Goal: Task Accomplishment & Management: Complete application form

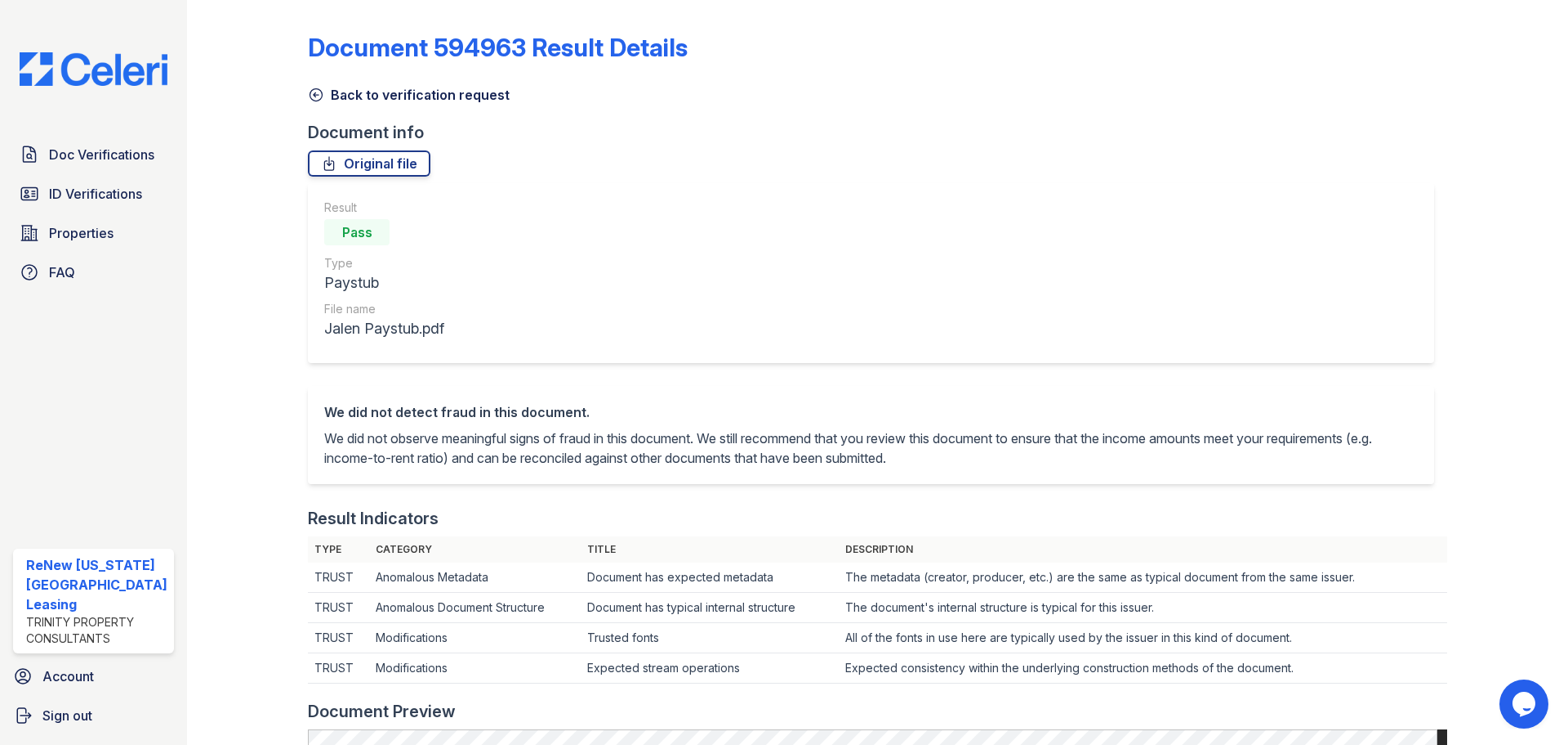
click at [319, 93] on icon at bounding box center [315, 94] width 16 height 16
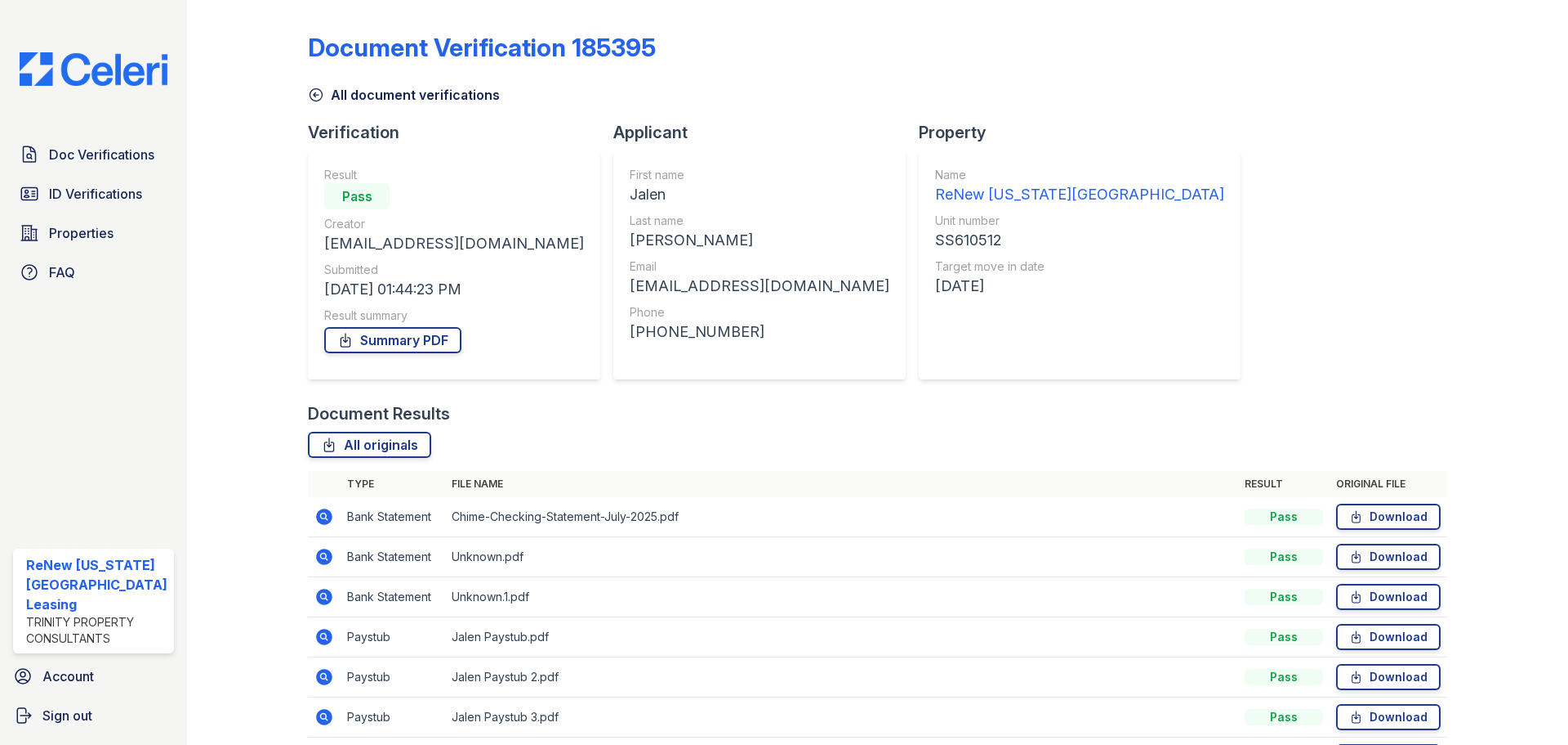
click at [315, 96] on icon at bounding box center [315, 94] width 16 height 16
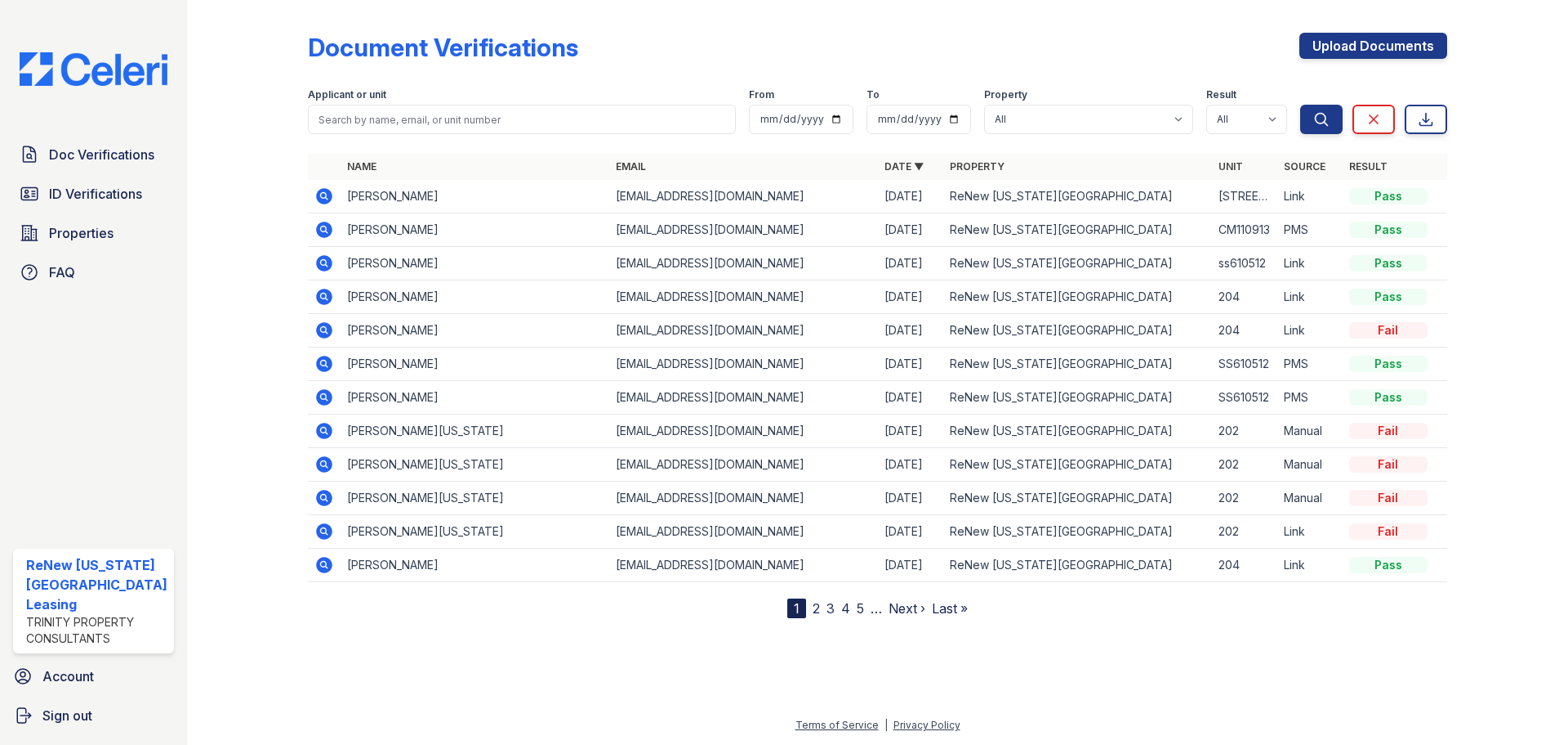
click at [254, 126] on div at bounding box center [260, 312] width 95 height 612
click at [65, 150] on span "Doc Verifications" at bounding box center [101, 154] width 105 height 20
click at [113, 156] on span "Doc Verifications" at bounding box center [101, 154] width 105 height 20
click at [254, 240] on div at bounding box center [260, 312] width 95 height 612
click at [254, 239] on div at bounding box center [260, 312] width 95 height 612
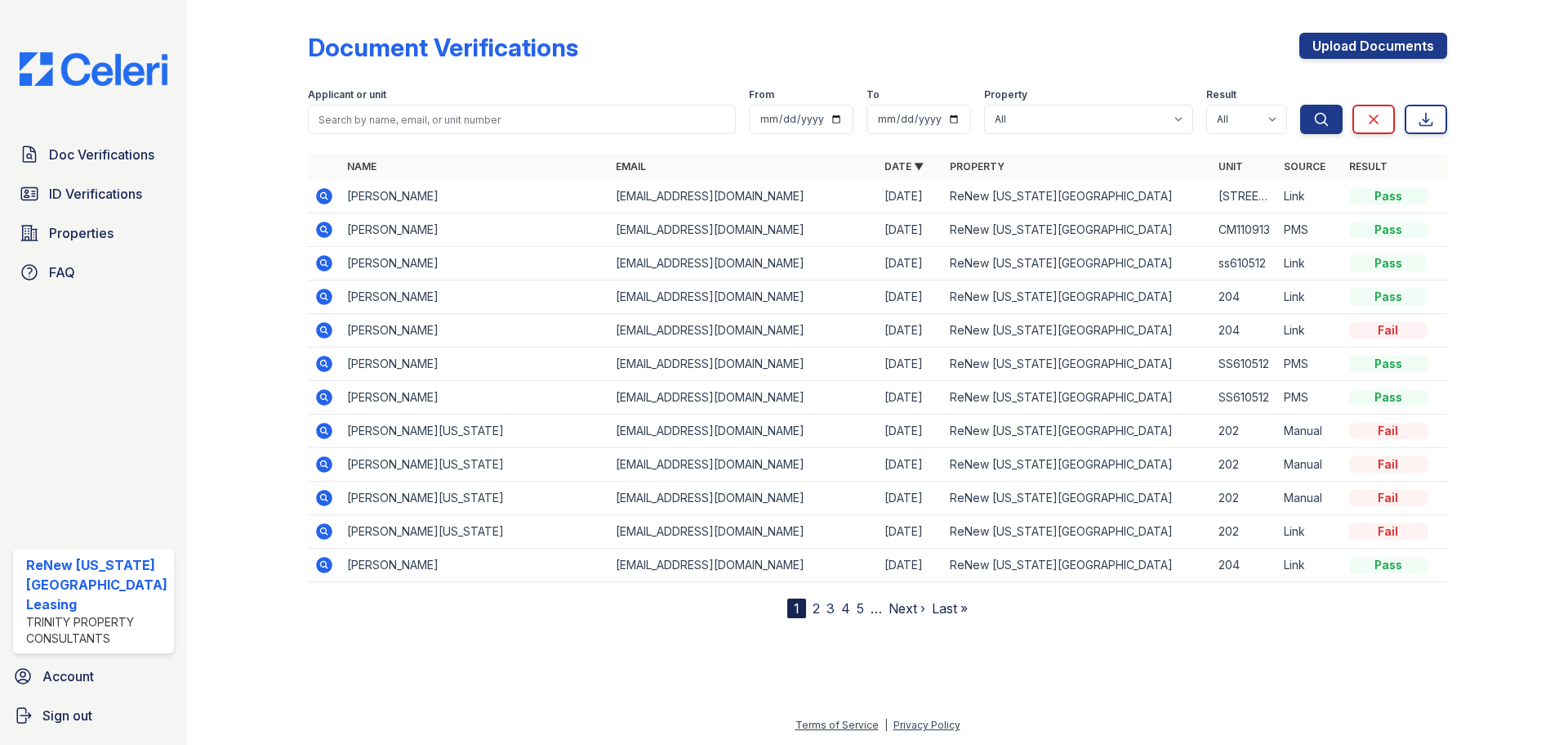
click at [282, 221] on div at bounding box center [260, 312] width 95 height 612
click at [325, 430] on icon at bounding box center [324, 430] width 20 height 20
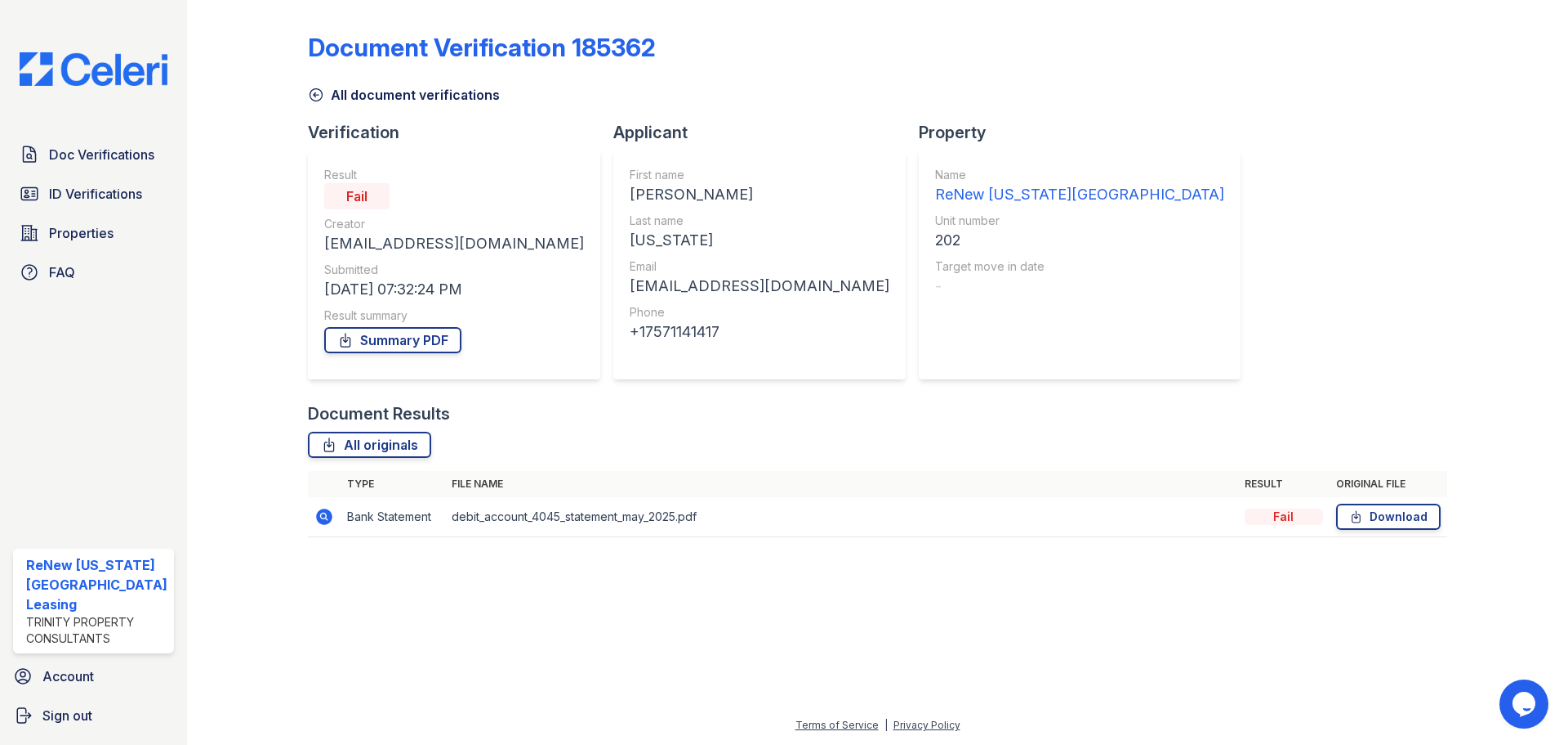
click at [317, 94] on icon at bounding box center [315, 94] width 16 height 16
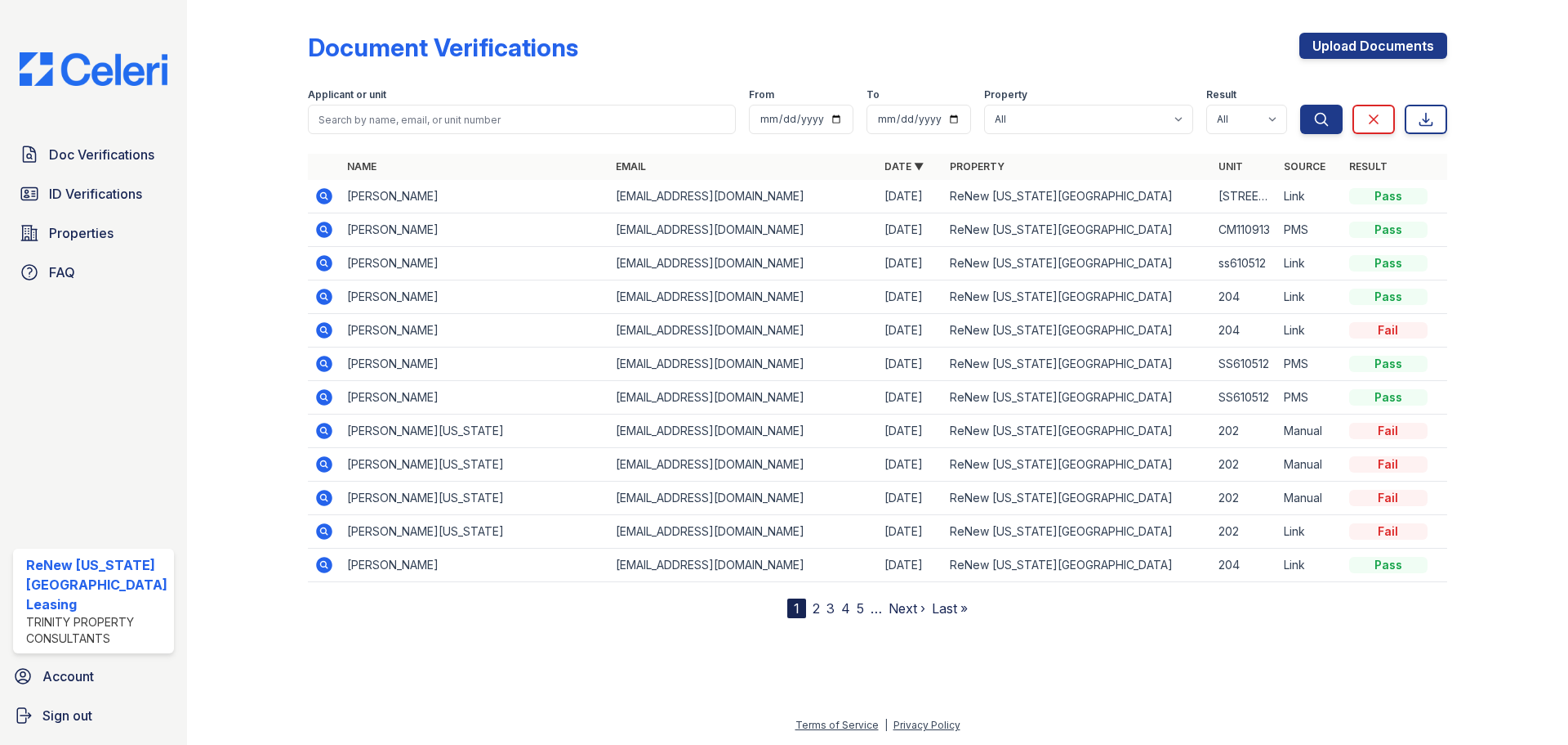
click at [321, 429] on icon at bounding box center [323, 429] width 4 height 4
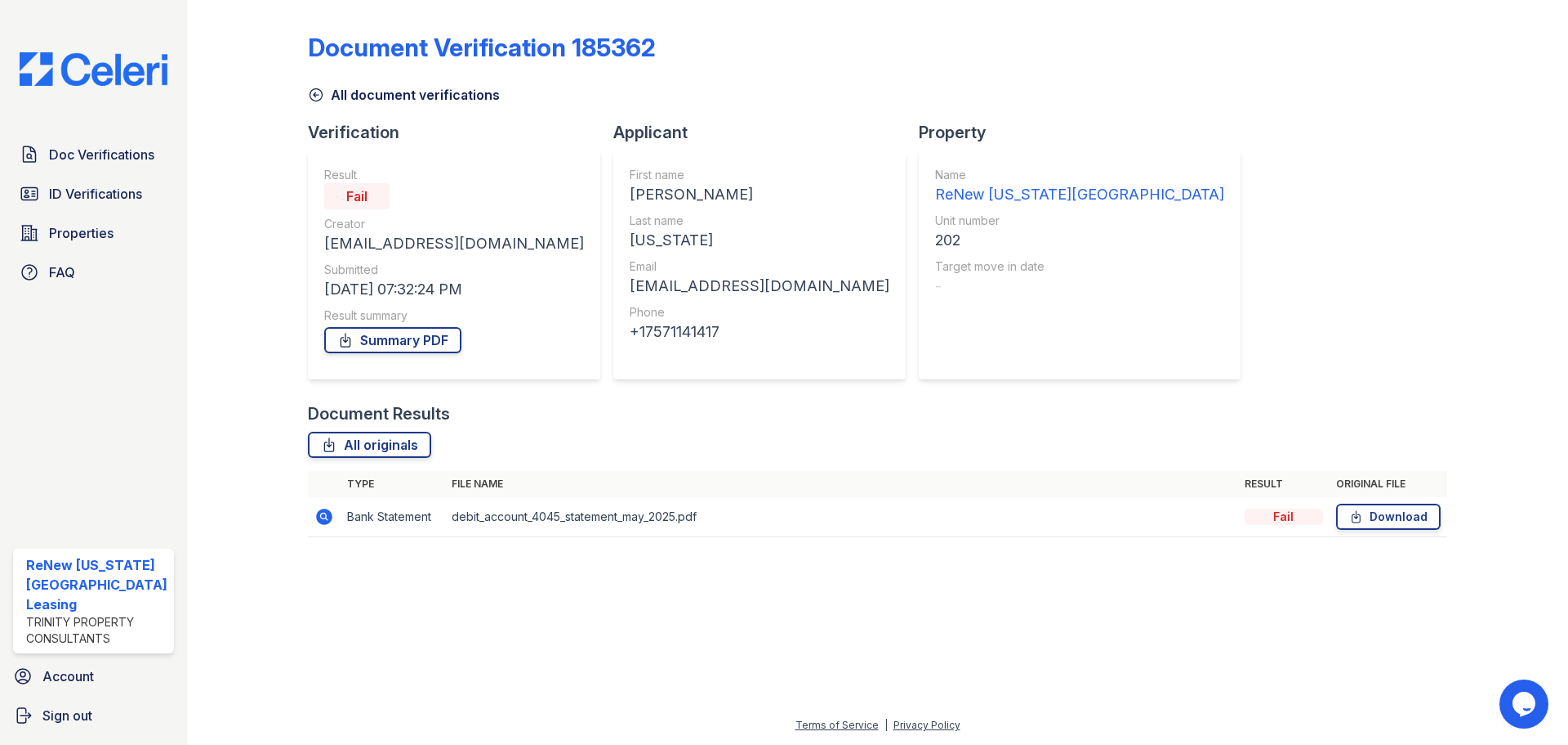
click at [327, 517] on icon at bounding box center [324, 516] width 16 height 16
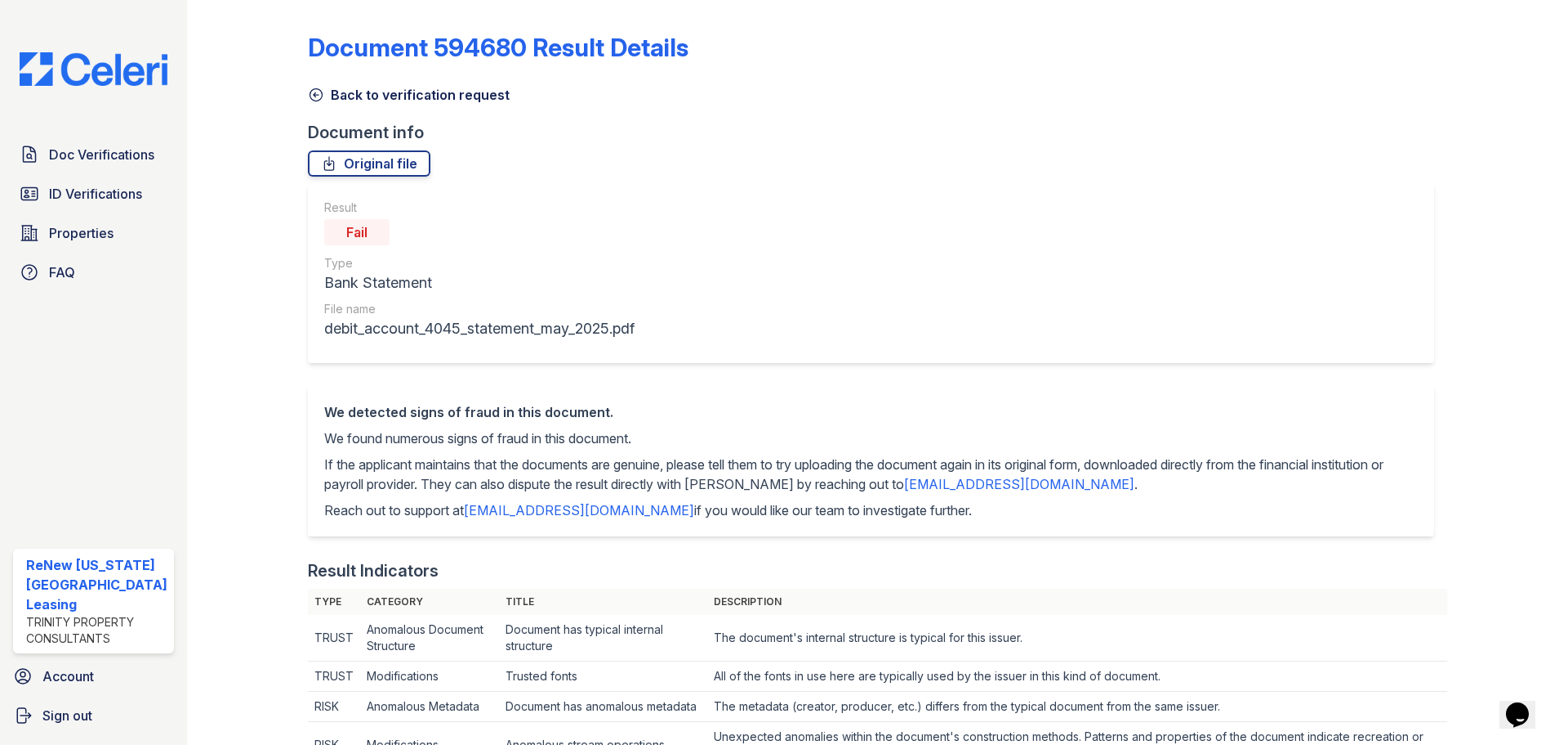
click at [311, 91] on icon at bounding box center [316, 95] width 12 height 12
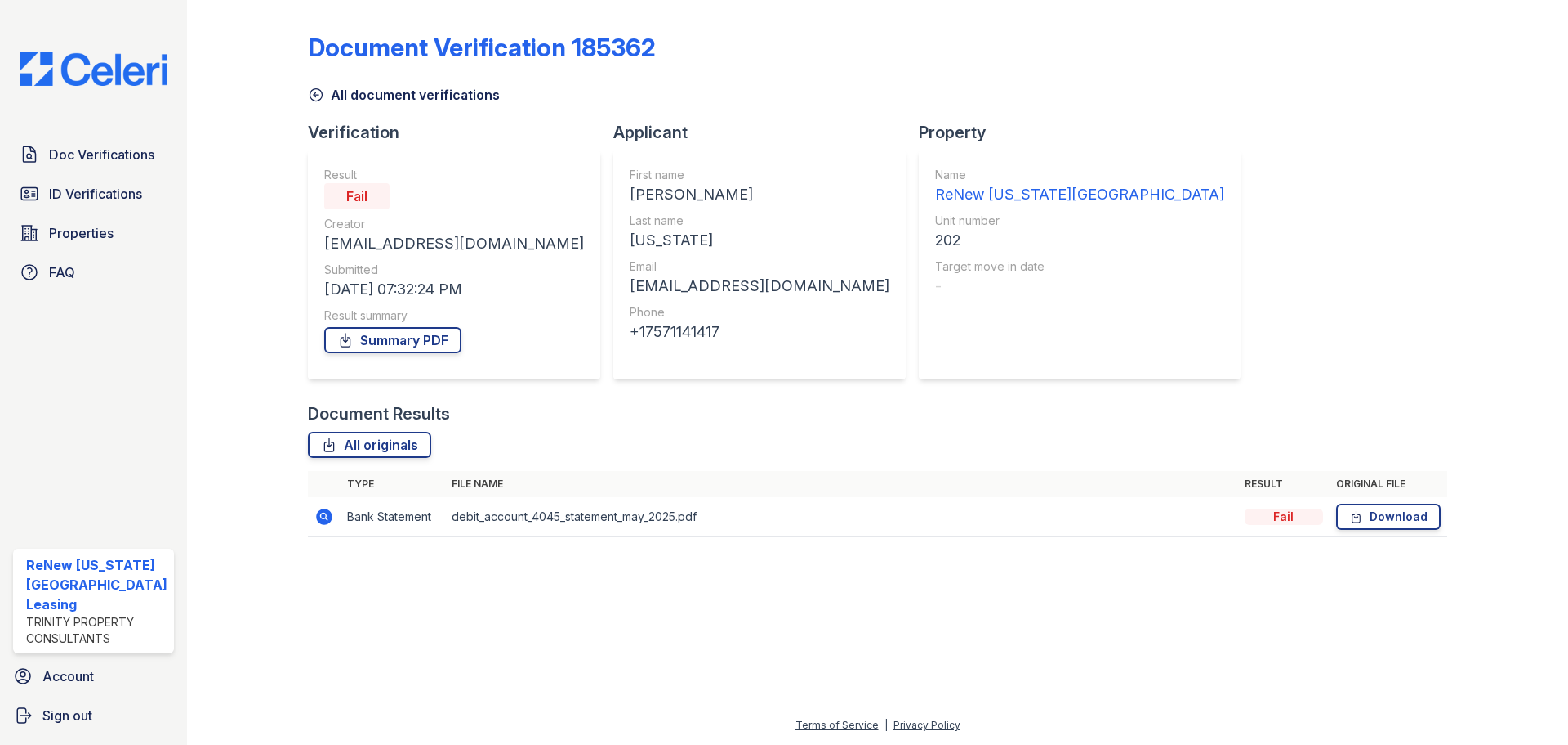
click at [316, 102] on icon at bounding box center [315, 94] width 16 height 16
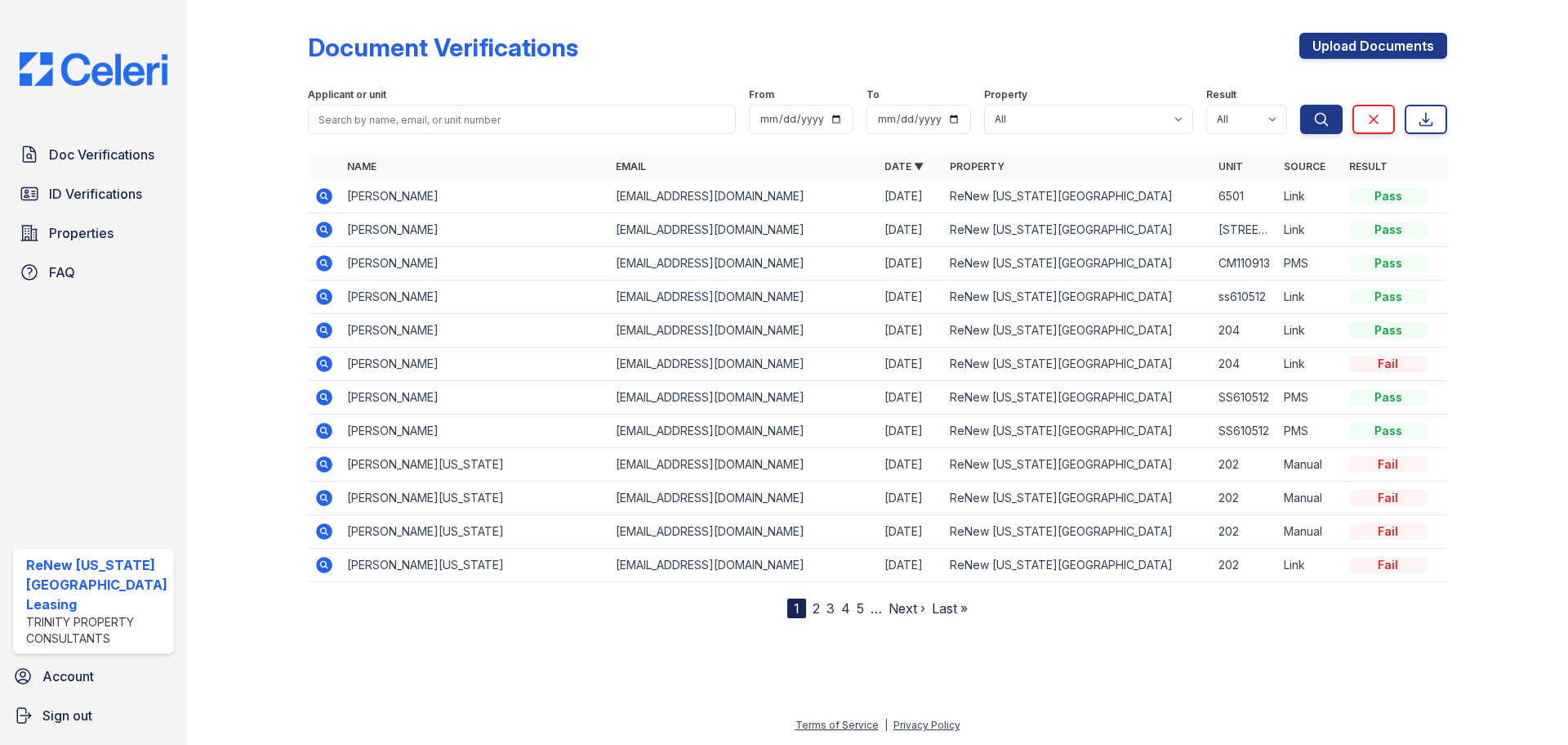
click at [317, 195] on icon at bounding box center [324, 195] width 16 height 16
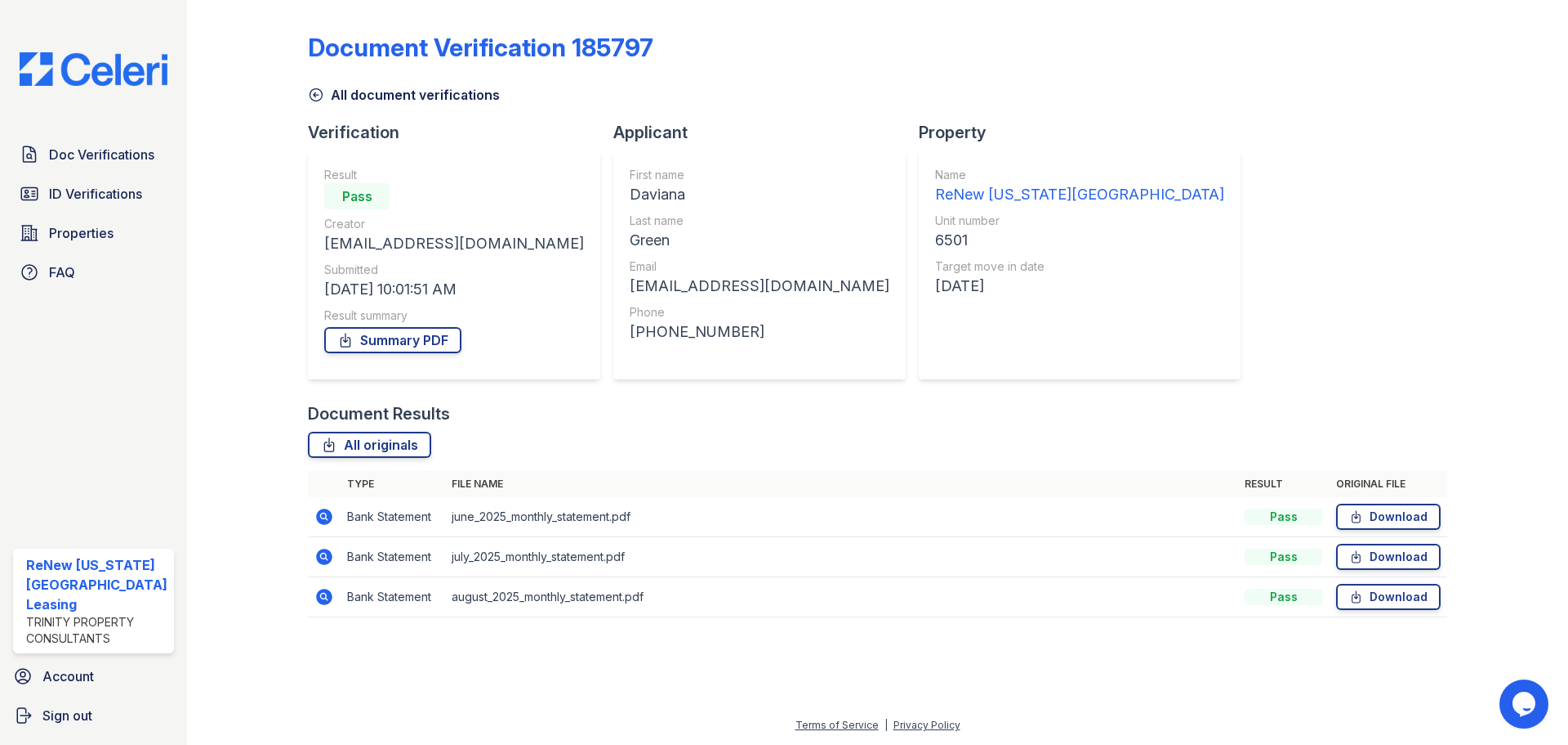
click at [324, 98] on link "All document verifications" at bounding box center [404, 94] width 192 height 20
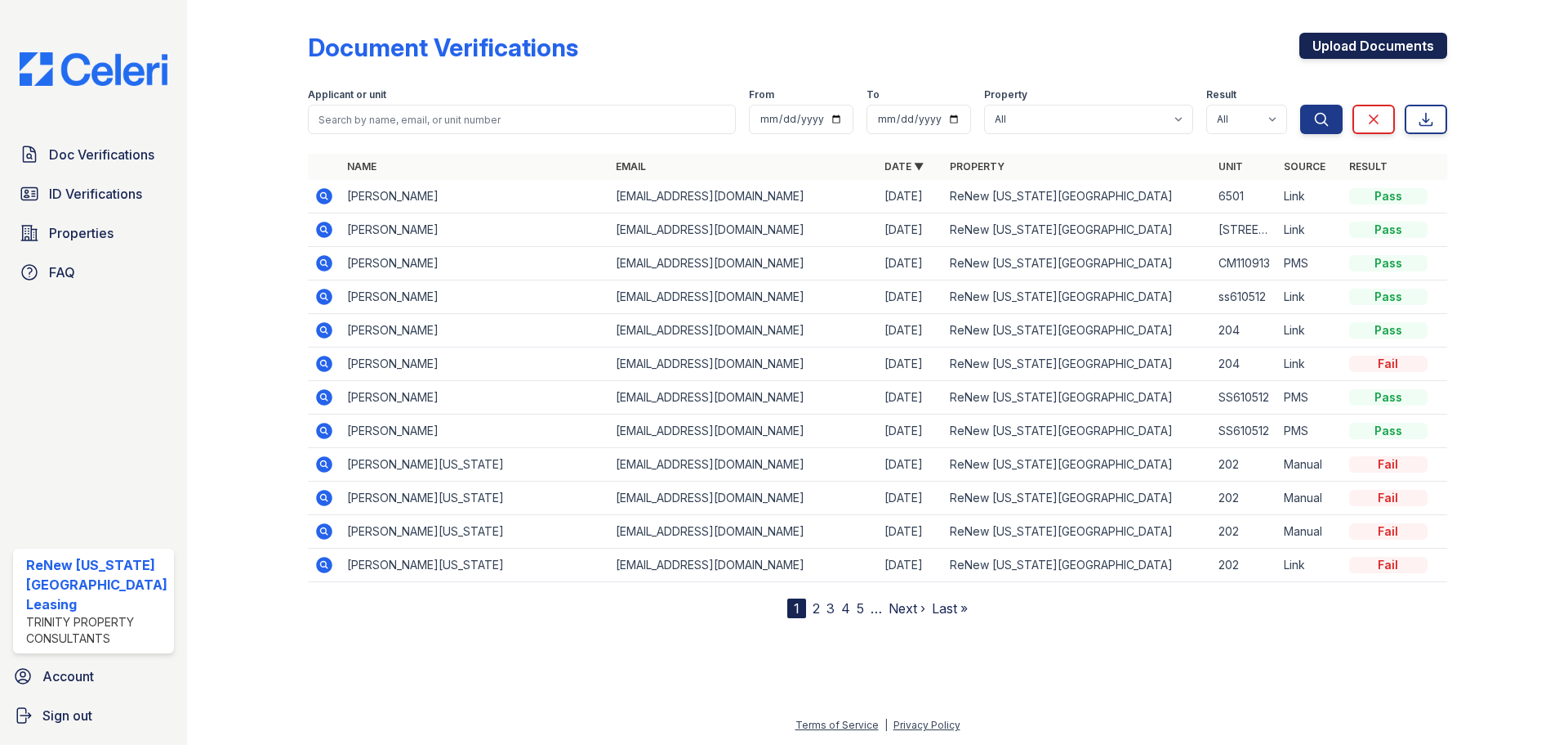
click at [1348, 45] on link "Upload Documents" at bounding box center [1373, 46] width 147 height 26
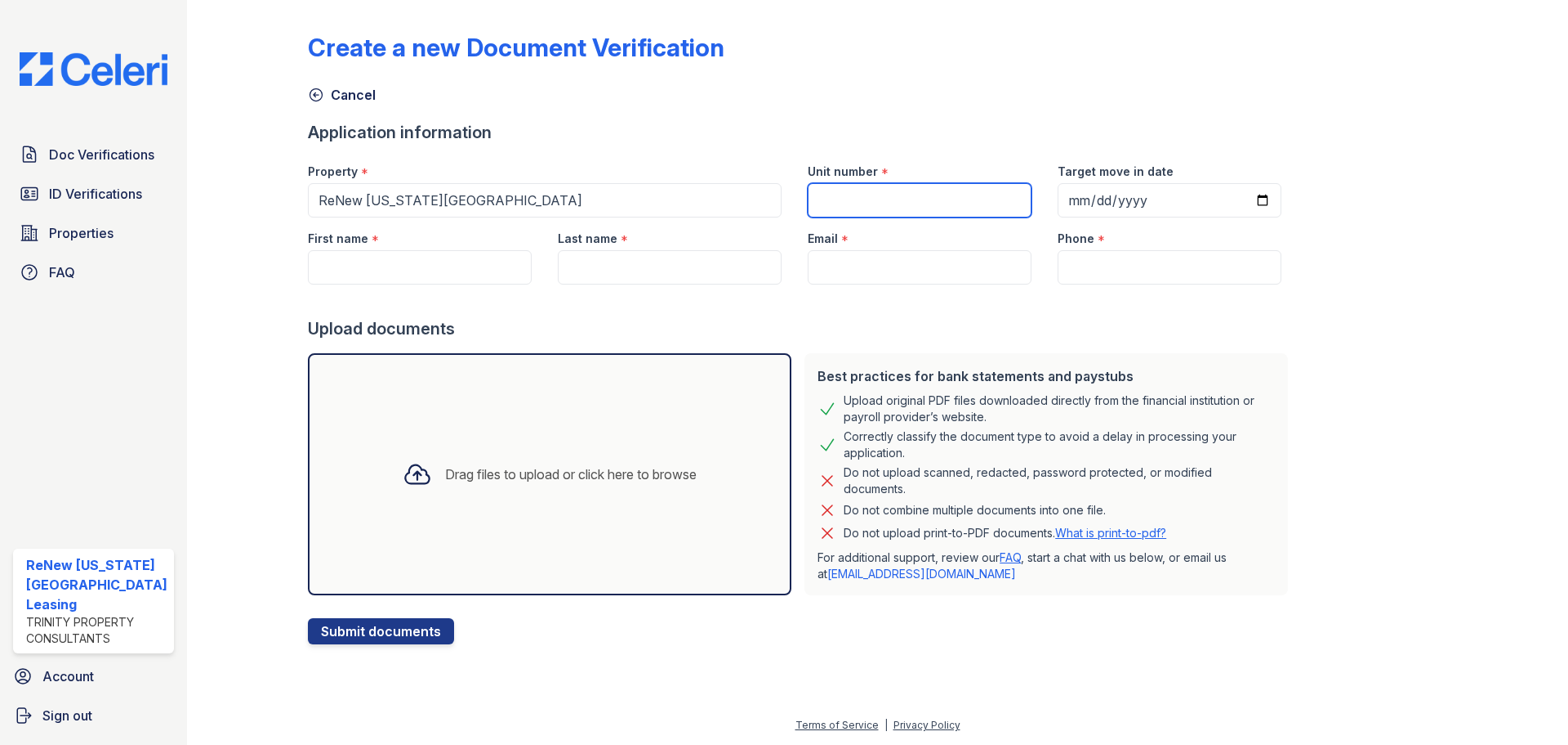
click at [903, 192] on input "Unit number" at bounding box center [919, 200] width 223 height 35
type input "BS6104 203"
click at [1232, 199] on input "Target move in date" at bounding box center [1170, 200] width 223 height 35
type input "2025-09-03"
click at [371, 264] on input "First name" at bounding box center [420, 267] width 223 height 35
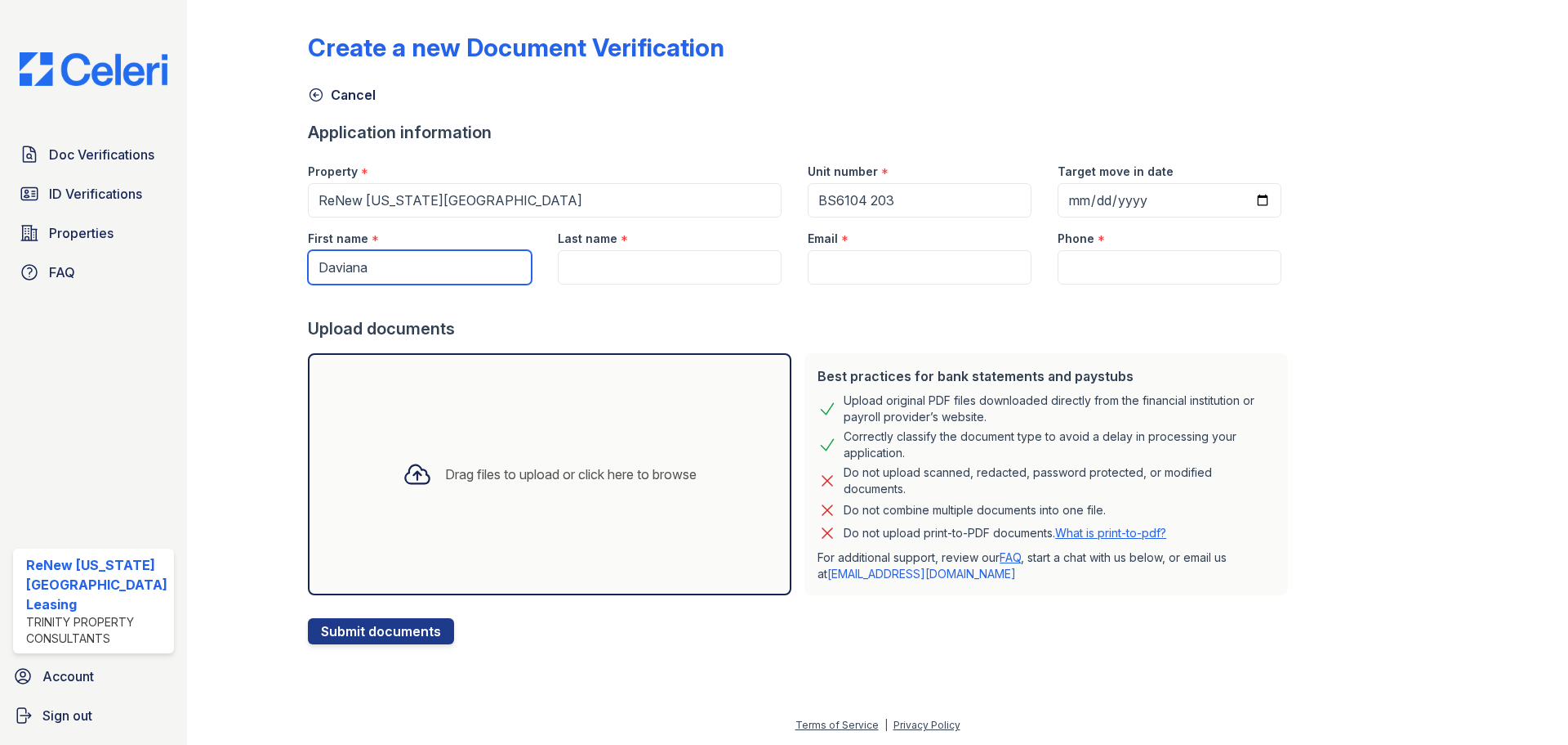
type input "Daviana"
click at [609, 256] on input "Last name" at bounding box center [669, 267] width 223 height 35
type input "Green"
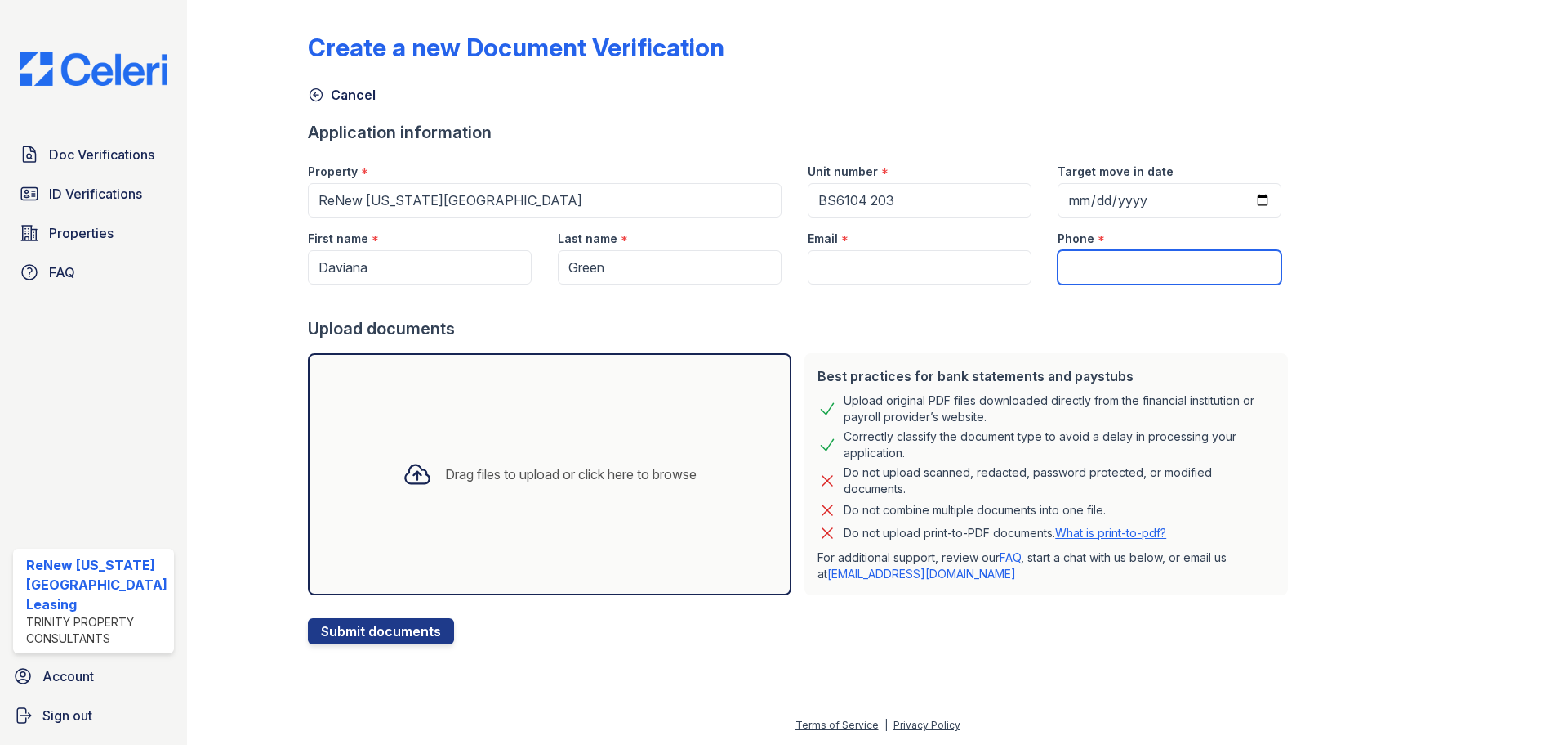
click at [1115, 271] on input "Phone" at bounding box center [1170, 267] width 223 height 35
paste input "(904) 440-5454"
type input "(904) 440-5454"
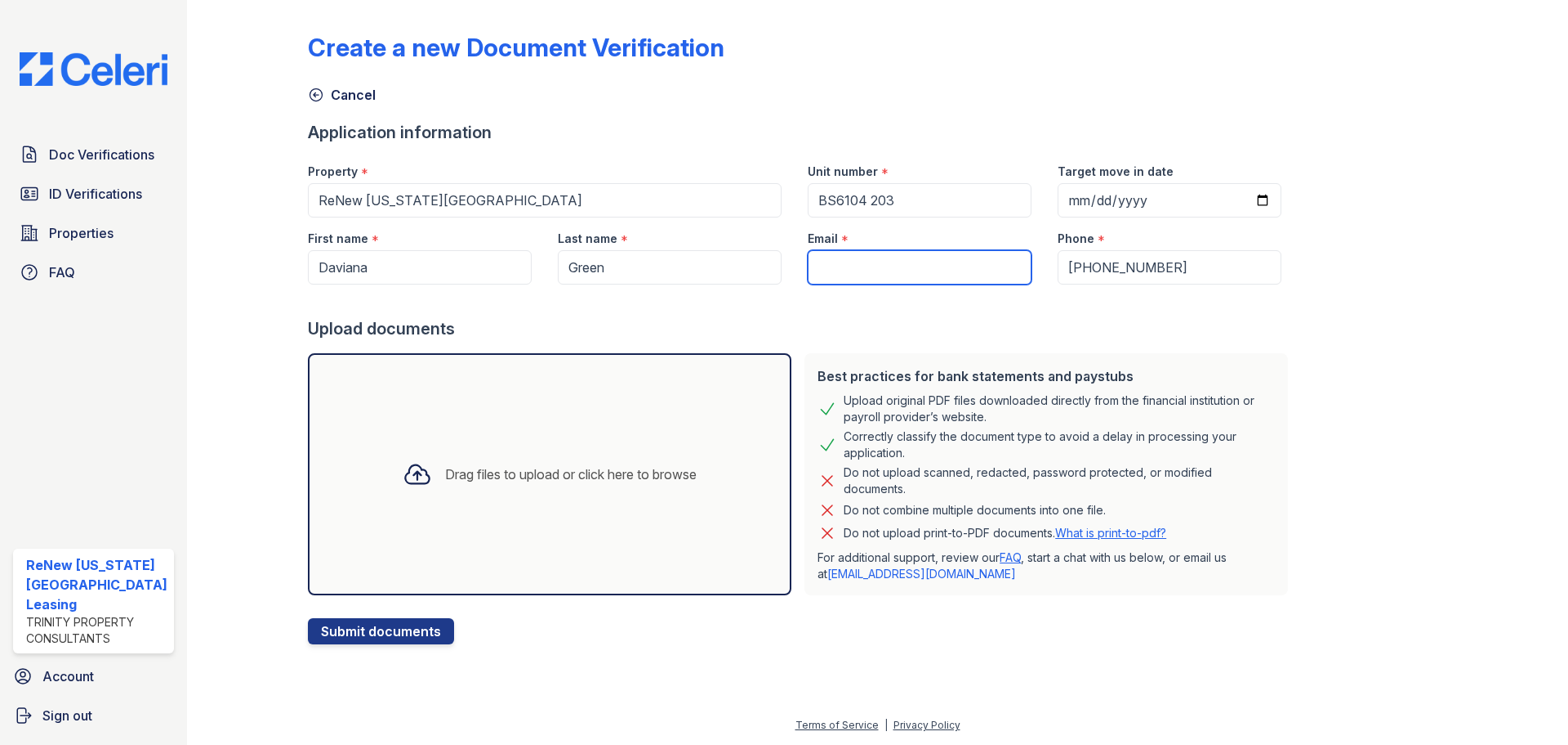
click at [833, 257] on input "Email" at bounding box center [919, 267] width 223 height 35
paste input "greendaviana94@gmail.com"
type input "greendaviana94@gmail.com"
click at [621, 402] on div "Drag files to upload or click here to browse" at bounding box center [549, 474] width 484 height 242
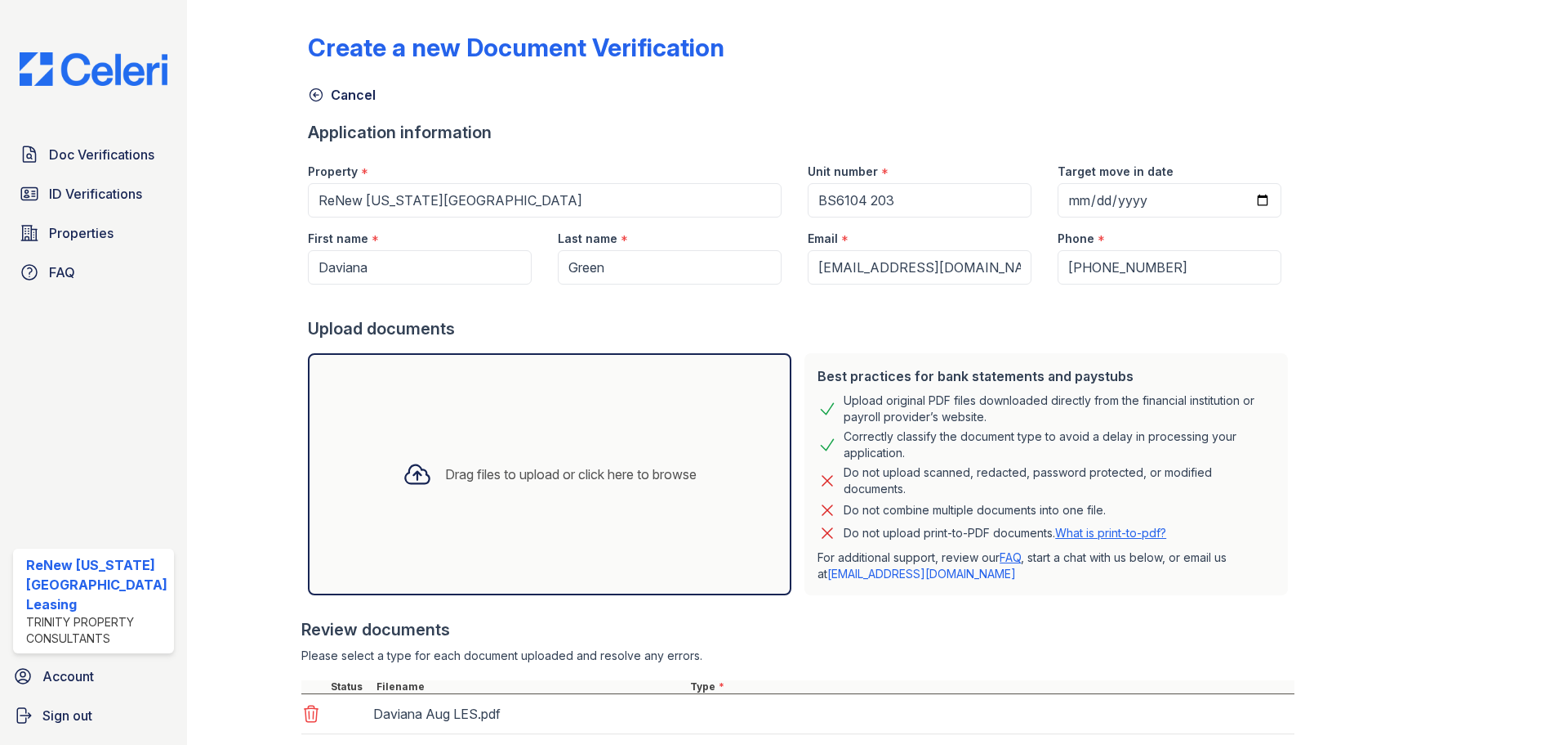
click at [539, 489] on div "Drag files to upload or click here to browse" at bounding box center [549, 473] width 320 height 55
click at [493, 473] on div "Drag files to upload or click here to browse" at bounding box center [571, 473] width 252 height 20
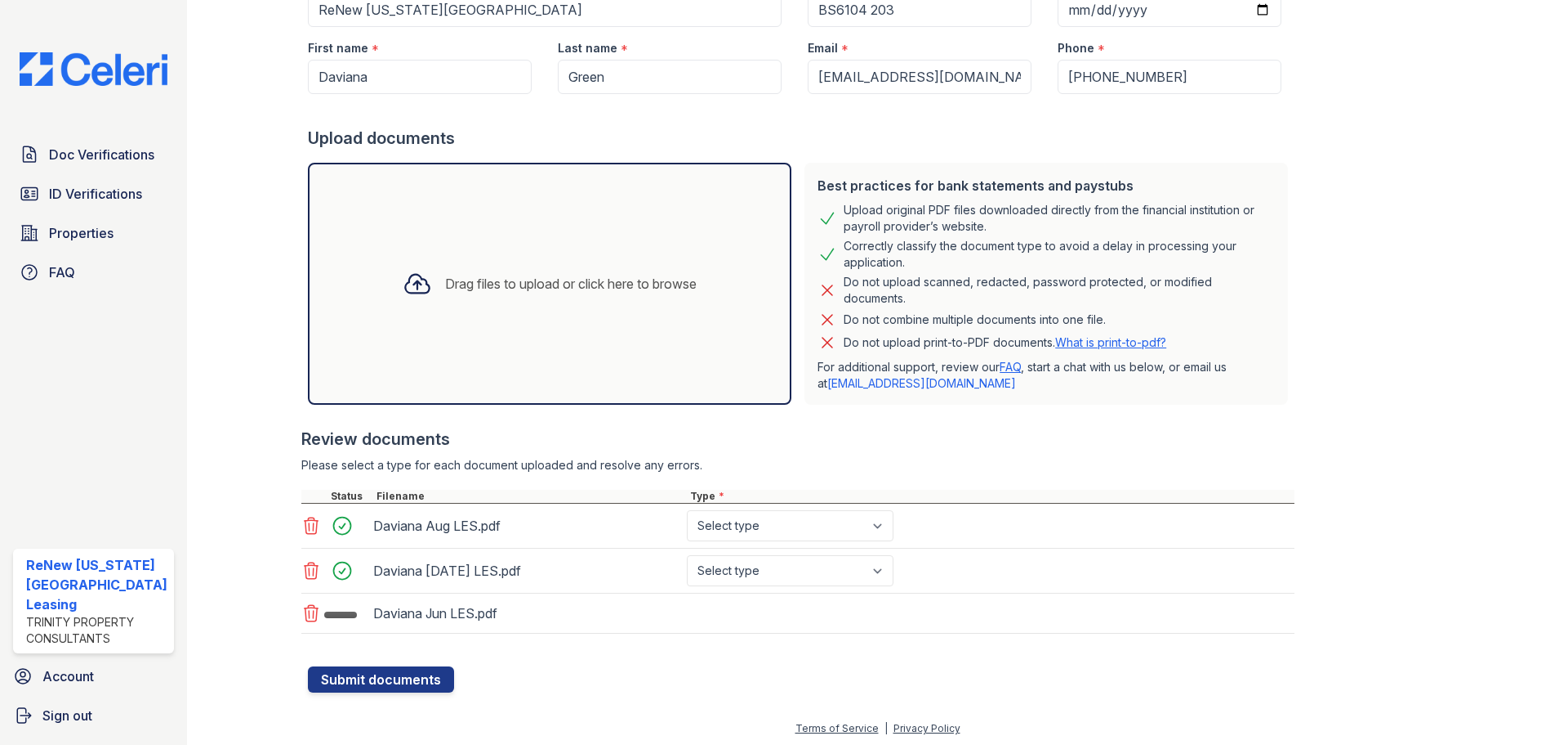
scroll to position [194, 0]
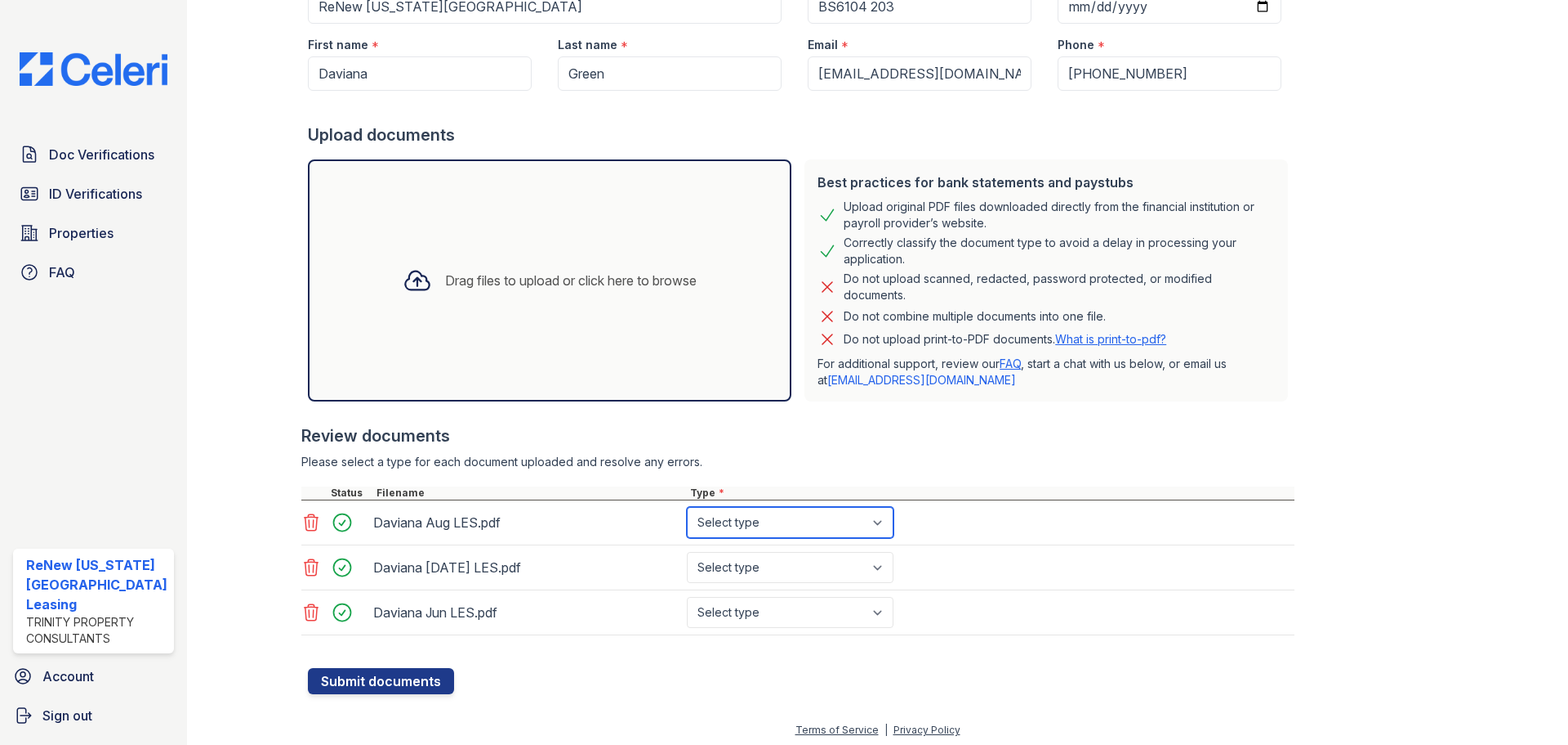
click at [780, 523] on select "Select type Paystub Bank Statement Offer Letter Tax Documents Benefit Award Let…" at bounding box center [791, 521] width 207 height 31
select select "paystub"
click at [687, 506] on select "Select type Paystub Bank Statement Offer Letter Tax Documents Benefit Award Let…" at bounding box center [791, 521] width 207 height 31
click at [781, 562] on select "Select type Paystub Bank Statement Offer Letter Tax Documents Benefit Award Let…" at bounding box center [791, 567] width 207 height 31
select select "paystub"
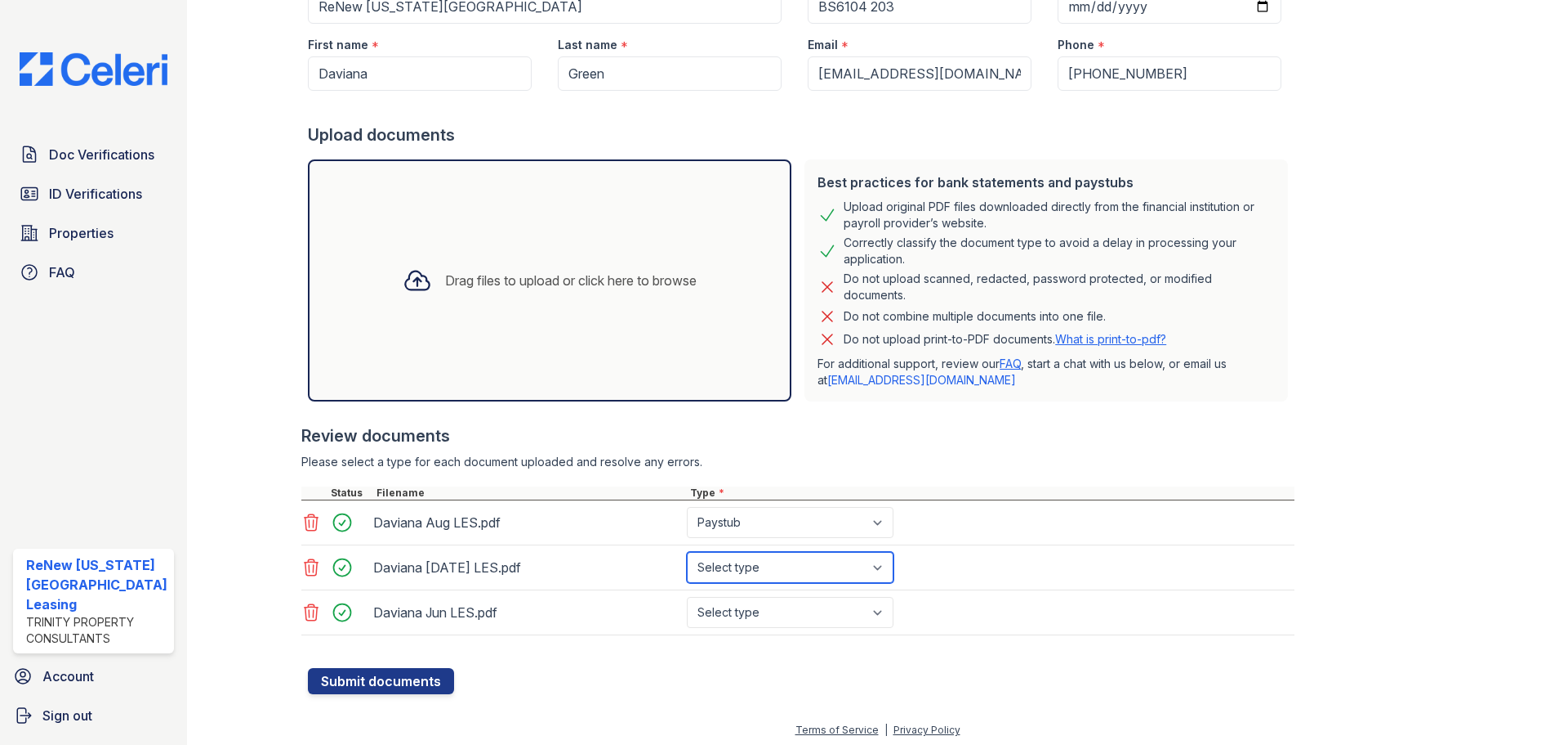
click at [687, 551] on select "Select type Paystub Bank Statement Offer Letter Tax Documents Benefit Award Let…" at bounding box center [791, 567] width 207 height 31
click at [787, 617] on select "Select type Paystub Bank Statement Offer Letter Tax Documents Benefit Award Let…" at bounding box center [791, 612] width 207 height 31
select select "paystub"
click at [687, 597] on select "Select type Paystub Bank Statement Offer Letter Tax Documents Benefit Award Let…" at bounding box center [791, 612] width 207 height 31
click at [348, 677] on button "Submit documents" at bounding box center [381, 681] width 146 height 26
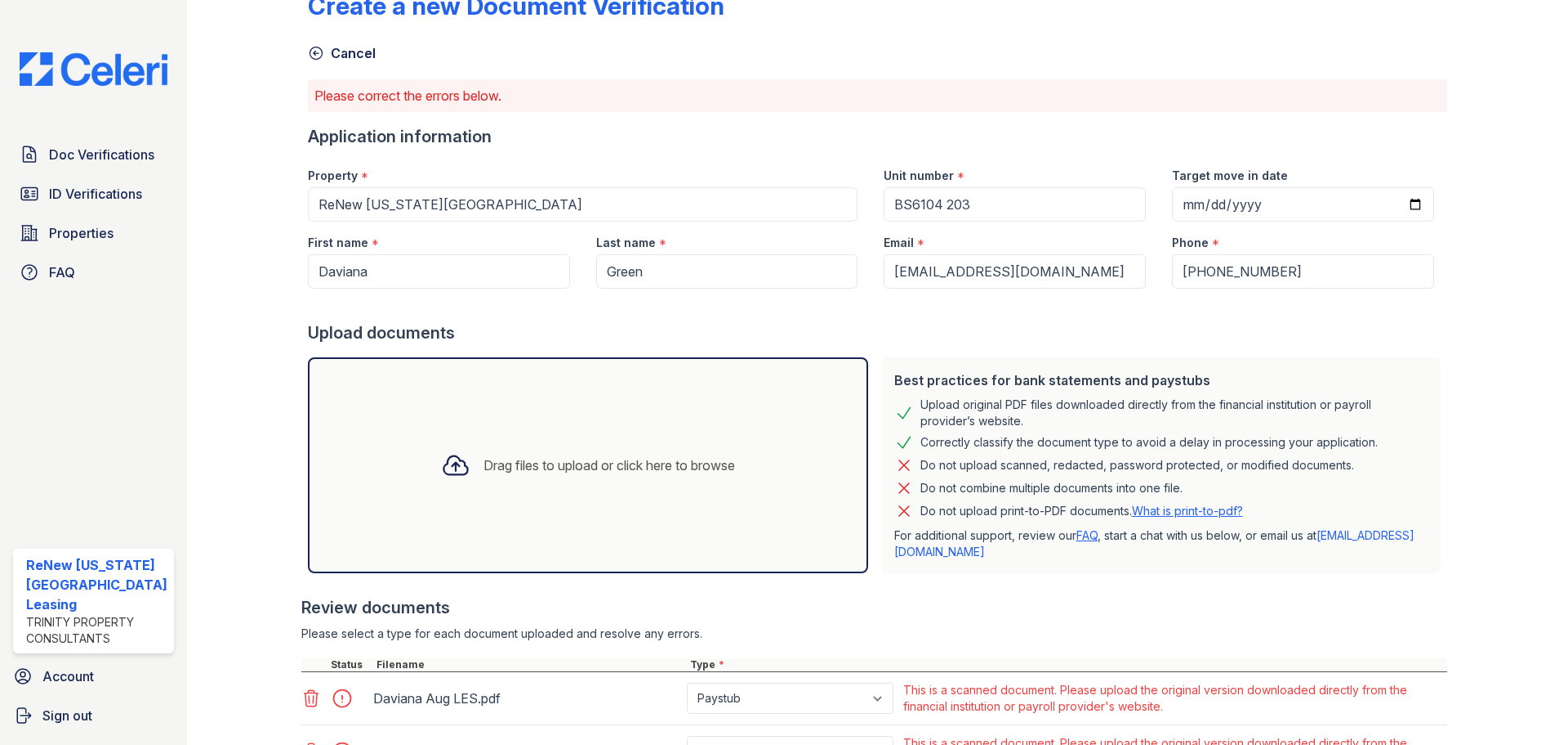
scroll to position [0, 0]
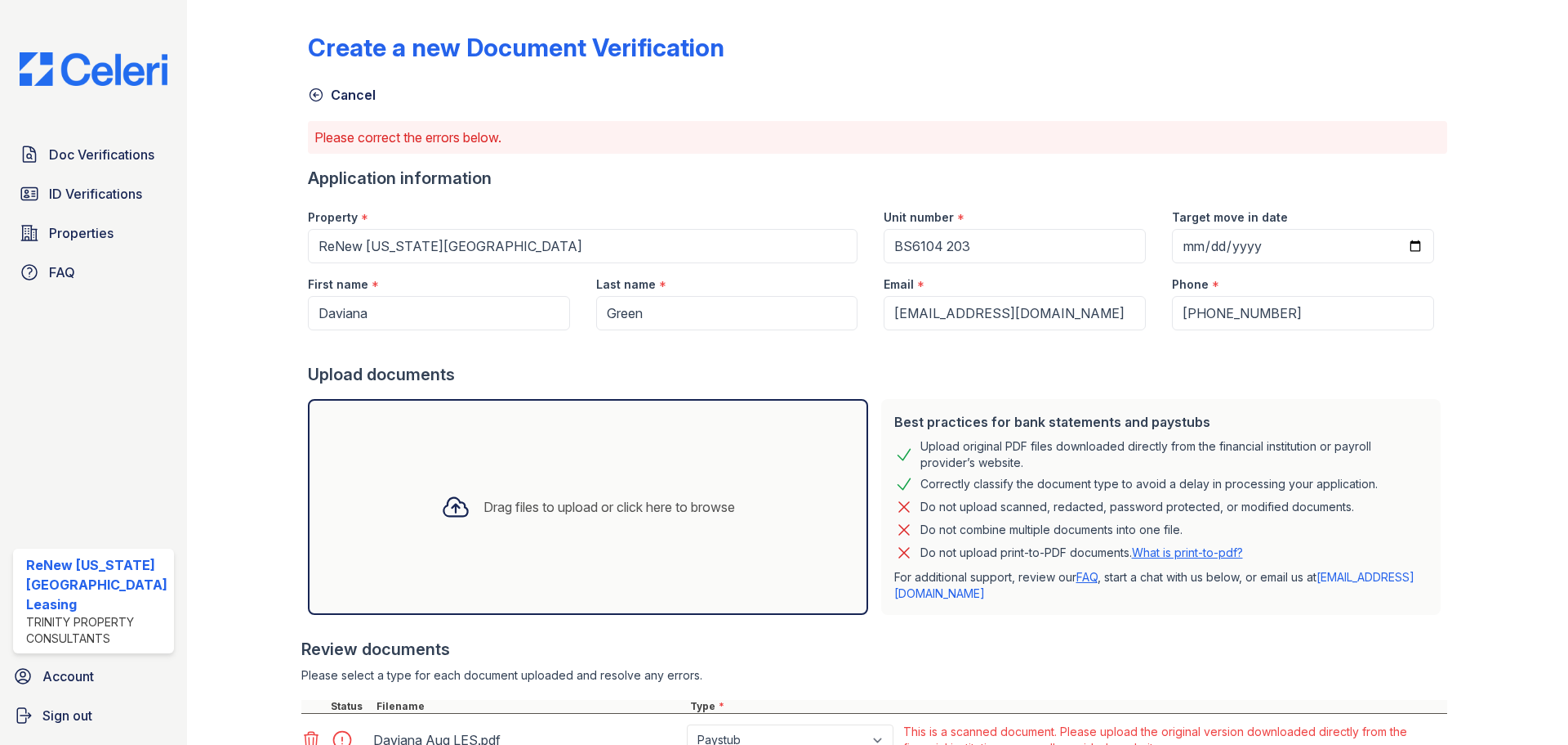
click at [308, 94] on icon at bounding box center [315, 94] width 16 height 16
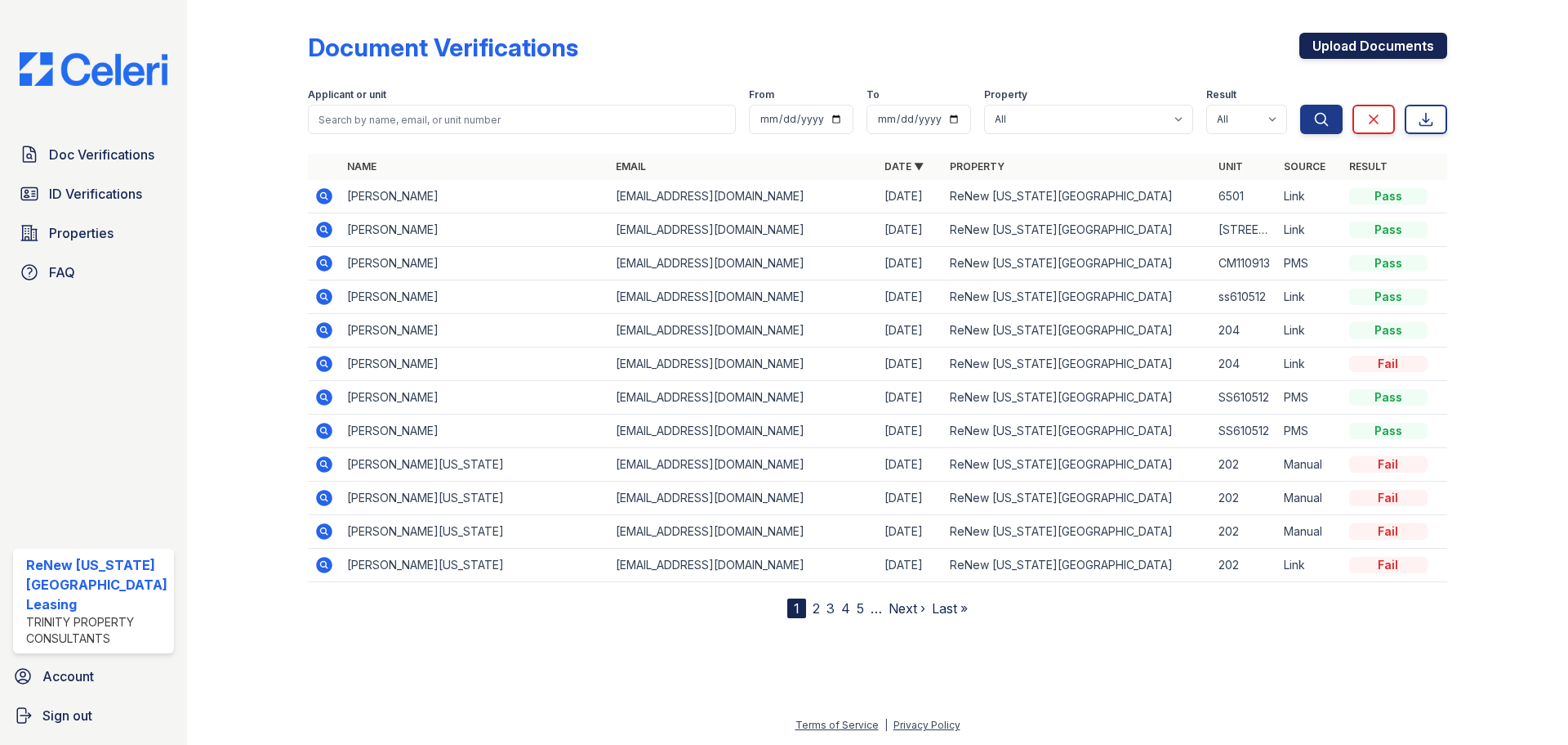
click at [1360, 54] on link "Upload Documents" at bounding box center [1373, 46] width 147 height 26
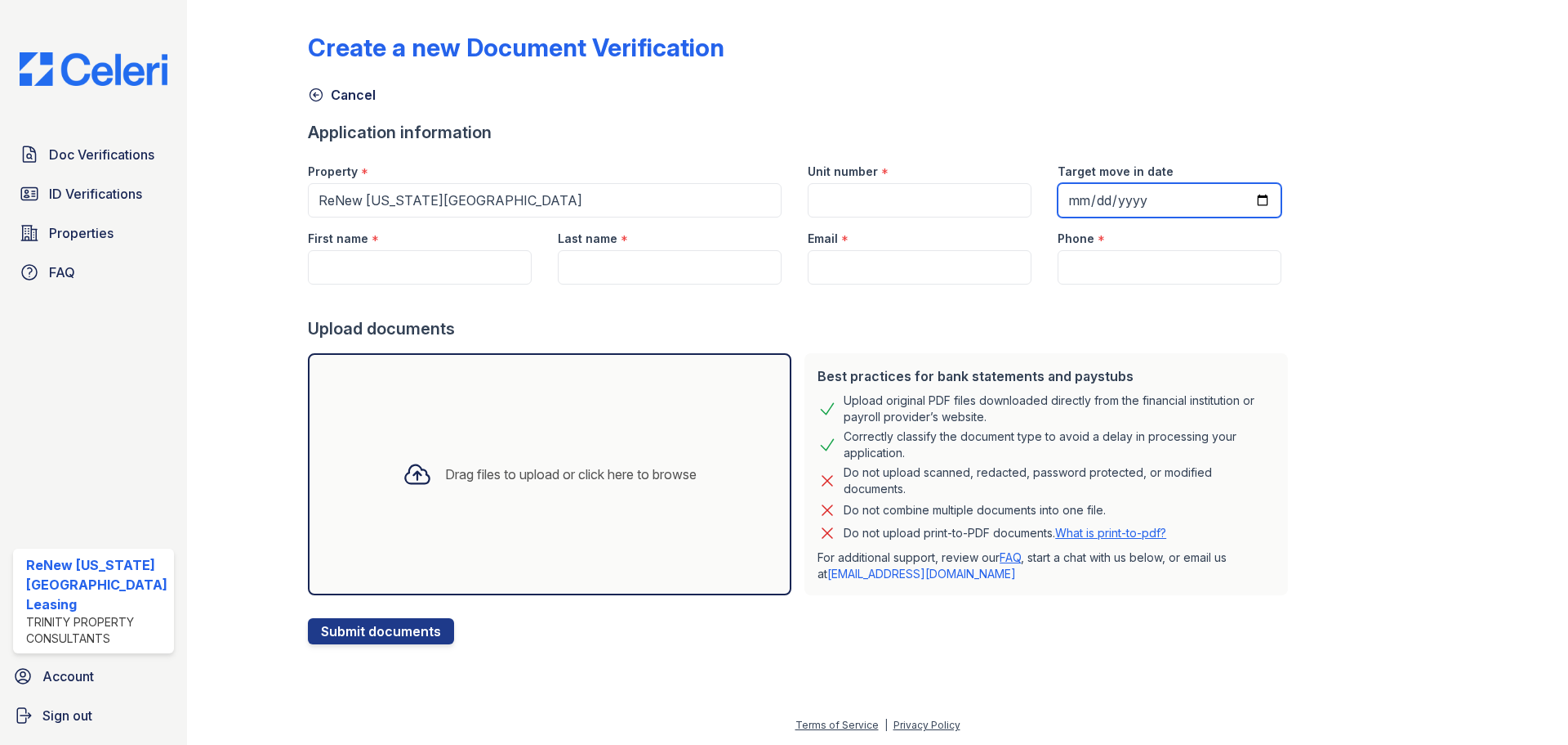
click at [1239, 200] on input "Target move in date" at bounding box center [1170, 200] width 223 height 35
type input "2025-09-03"
click at [868, 195] on input "Unit number" at bounding box center [919, 200] width 223 height 35
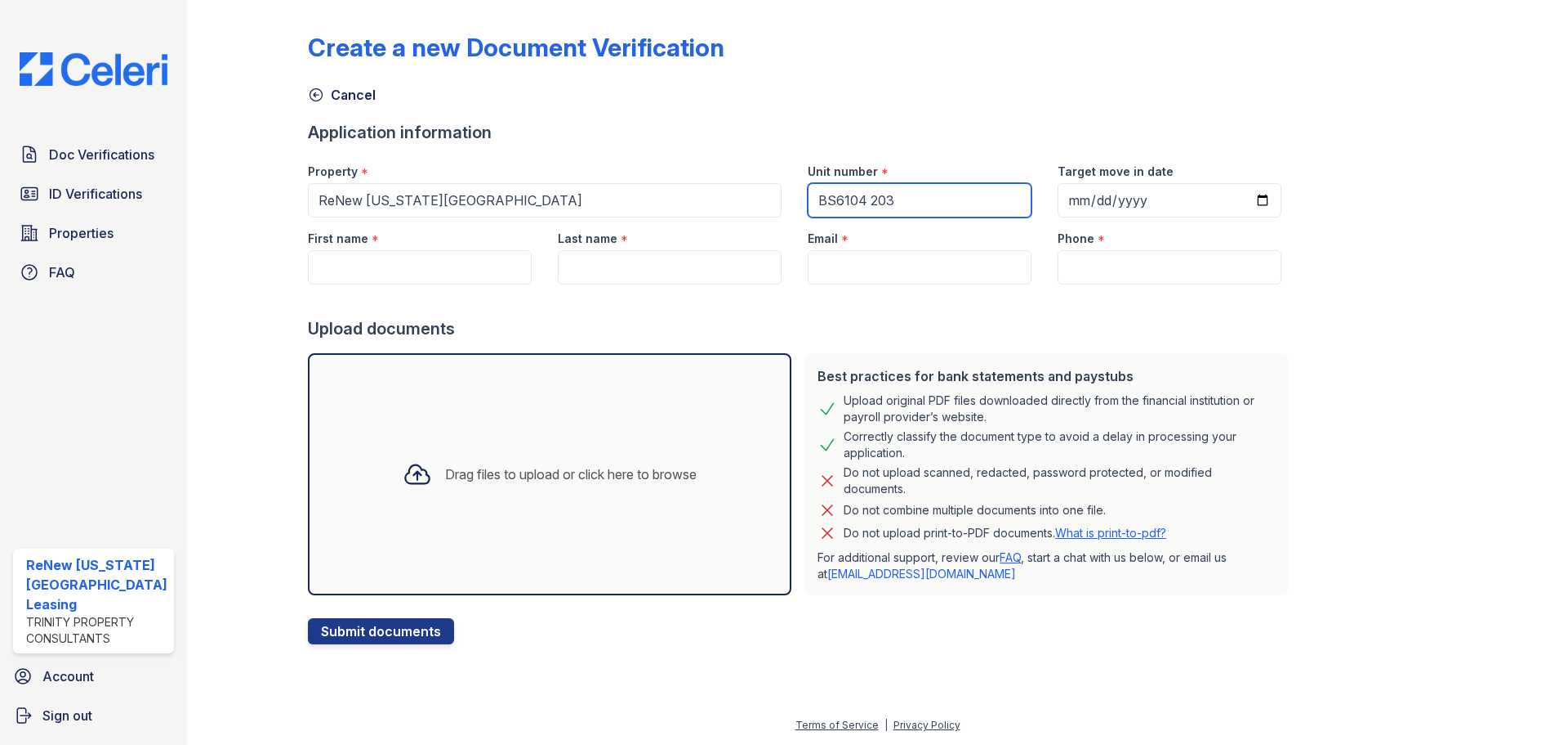
type input "BS6104 203"
click at [527, 311] on div at bounding box center [801, 301] width 987 height 33
click at [432, 272] on input "First name" at bounding box center [420, 267] width 223 height 35
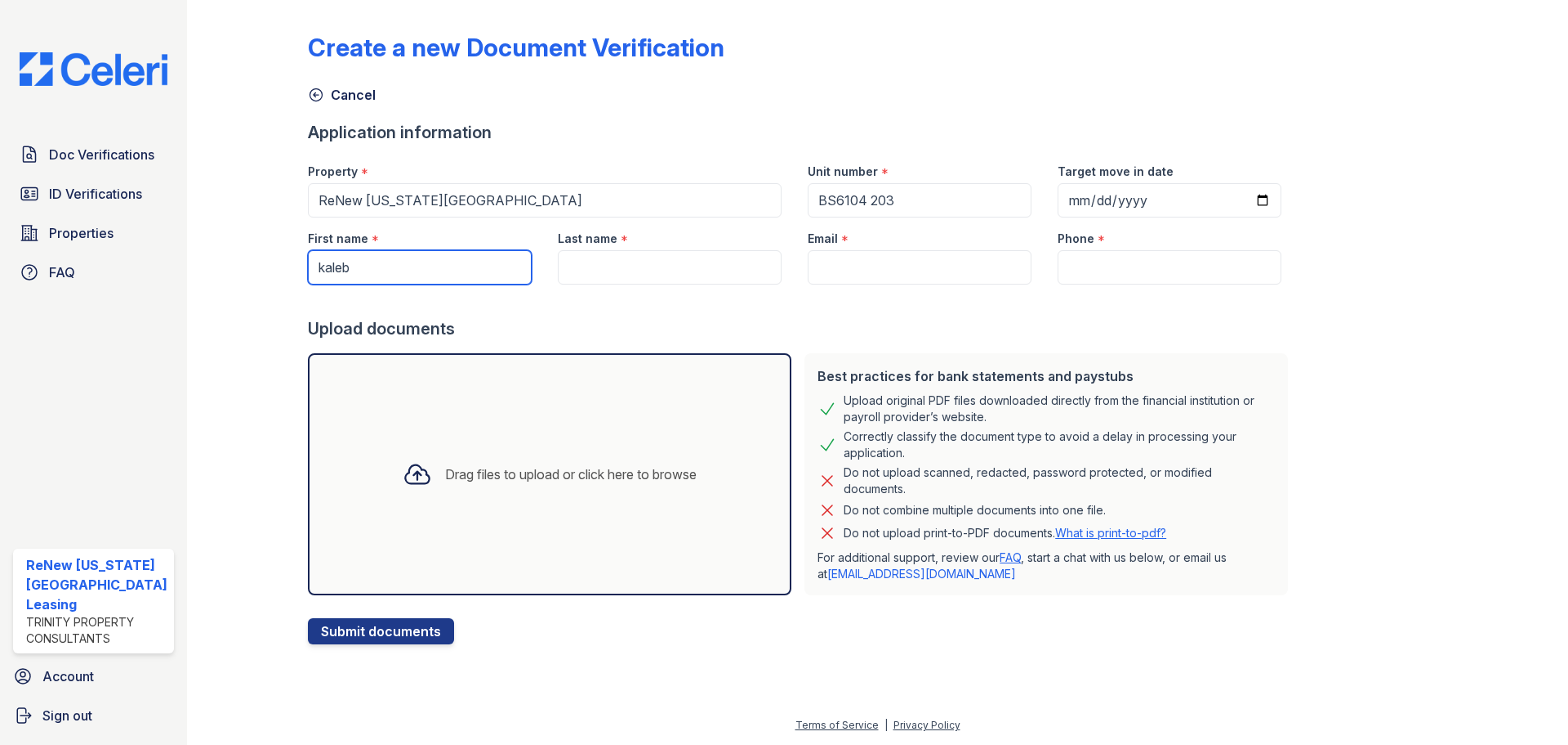
type input "kaleb"
click at [715, 271] on input "Last name" at bounding box center [669, 267] width 223 height 35
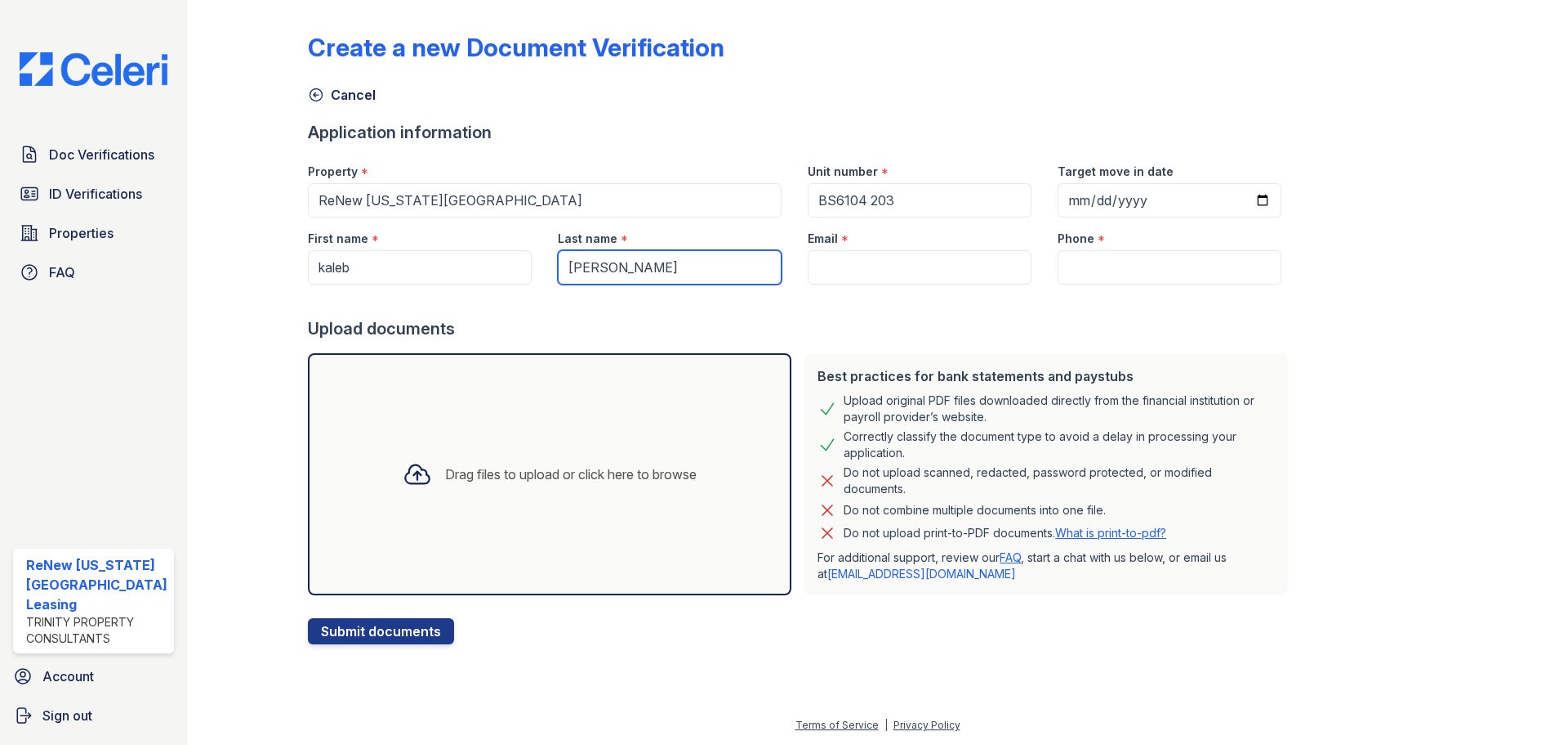
type input "griggs"
click at [845, 261] on input "Email" at bounding box center [919, 267] width 223 height 35
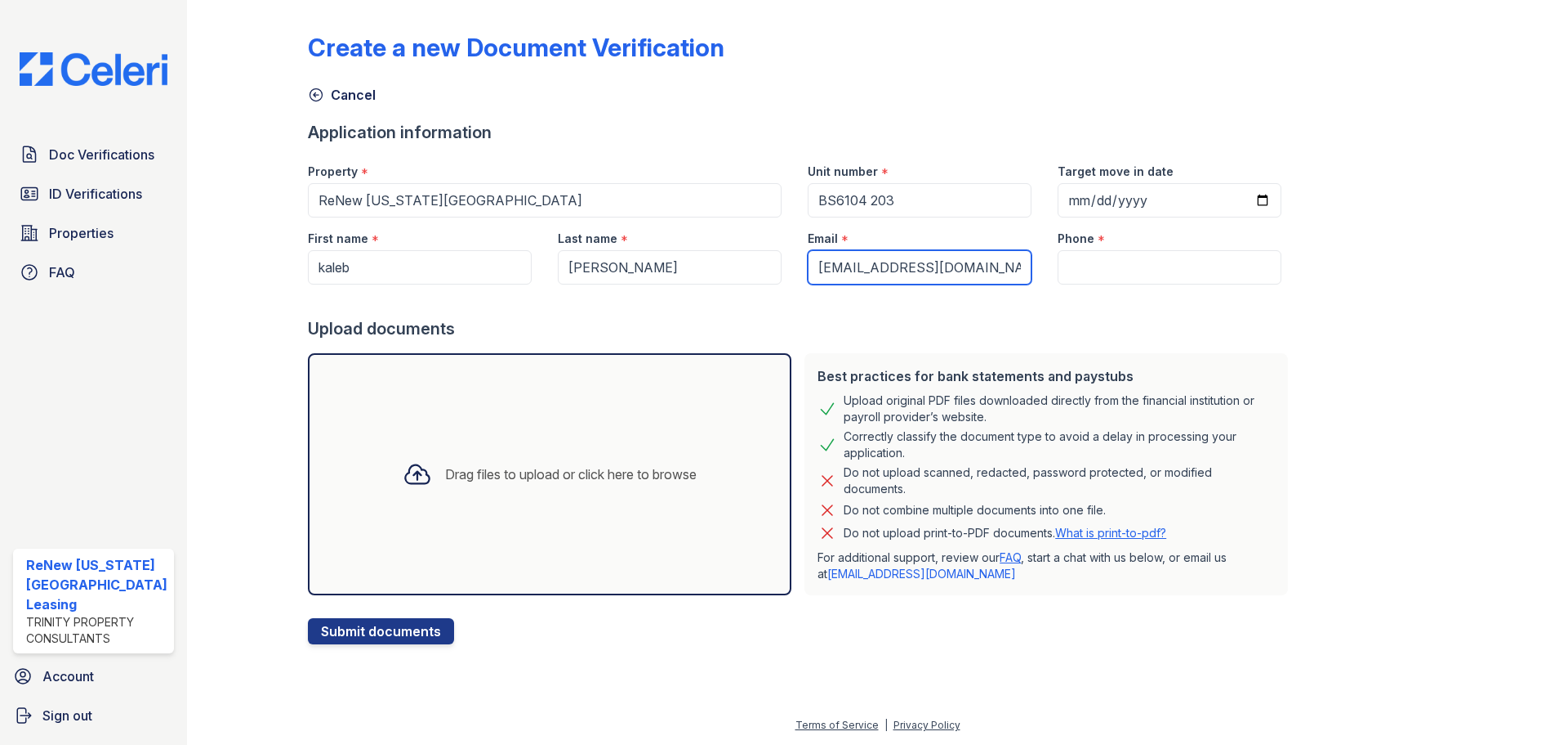
type input "kalebgriggs@icloud.com"
click at [1089, 263] on input "Phone" at bounding box center [1170, 267] width 223 height 35
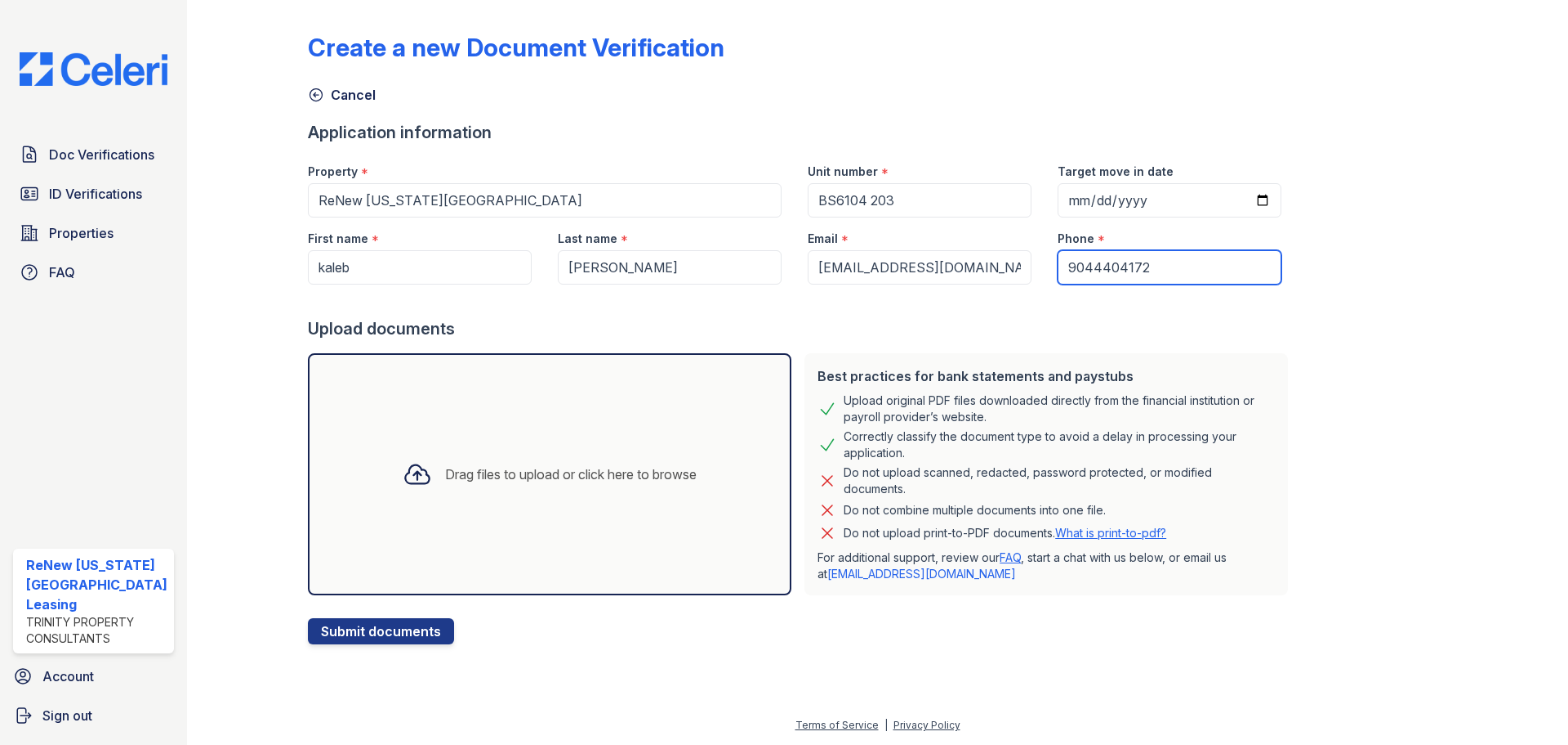
type input "9044404172"
drag, startPoint x: 1415, startPoint y: 313, endPoint x: 1422, endPoint y: 339, distance: 26.9
click at [1417, 342] on div "Create a new Document Verification Cancel Application information Property * Re…" at bounding box center [878, 325] width 1140 height 638
drag, startPoint x: 1432, startPoint y: 355, endPoint x: 1473, endPoint y: 396, distance: 58.0
click at [1460, 405] on div "Create a new Document Verification Cancel Application information Property * Re…" at bounding box center [877, 334] width 1329 height 670
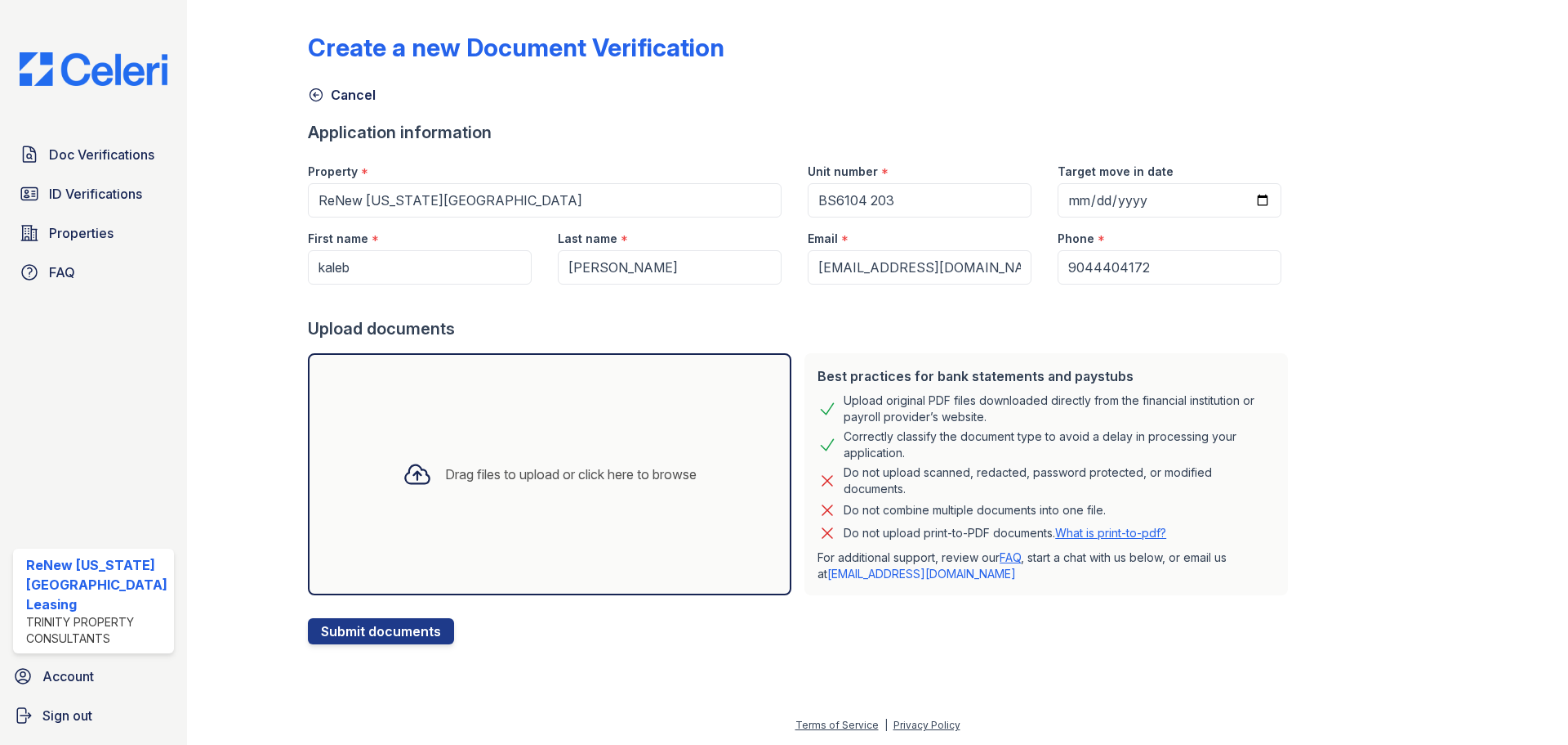
click at [1460, 273] on div at bounding box center [1495, 325] width 95 height 638
click at [412, 463] on icon at bounding box center [417, 473] width 29 height 29
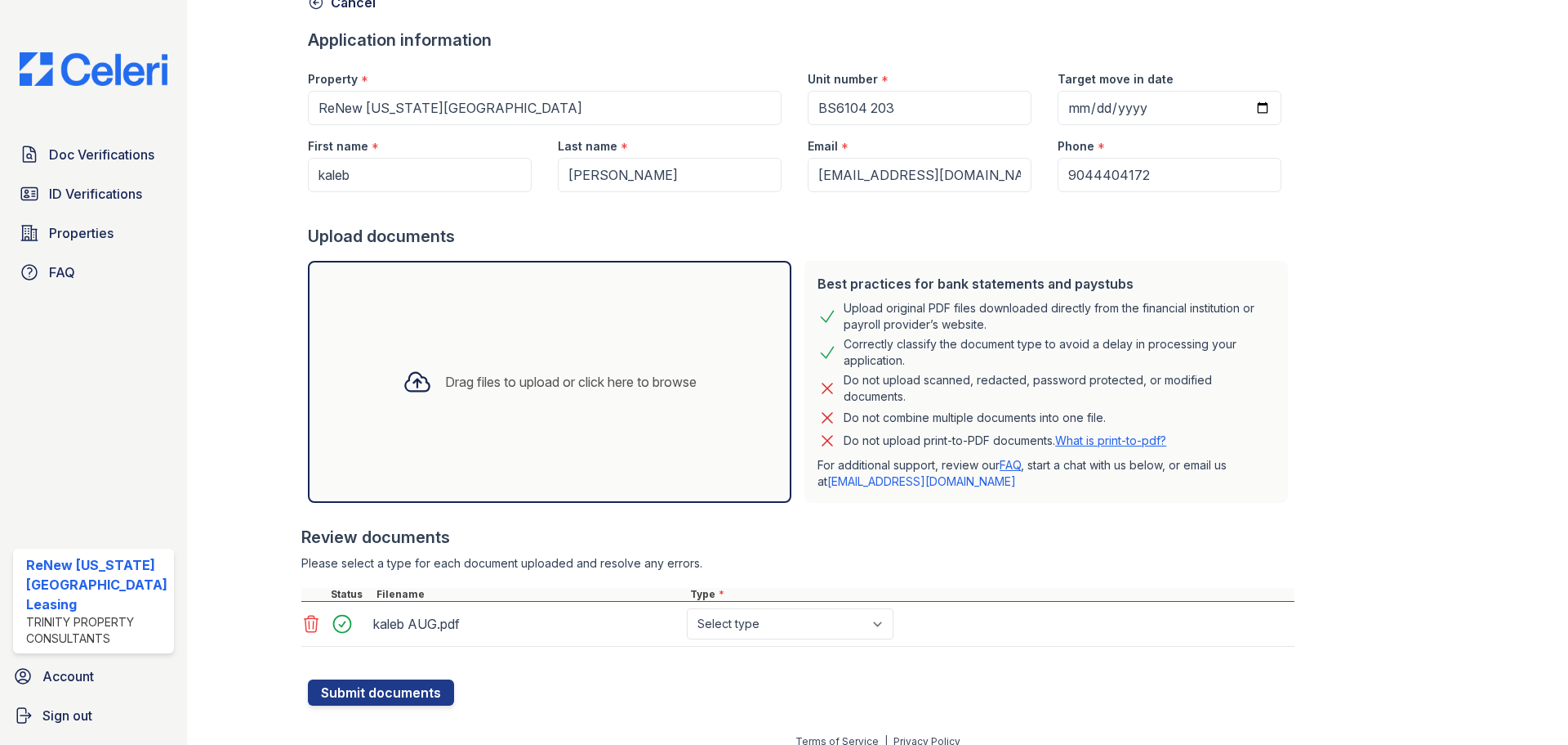
scroll to position [109, 0]
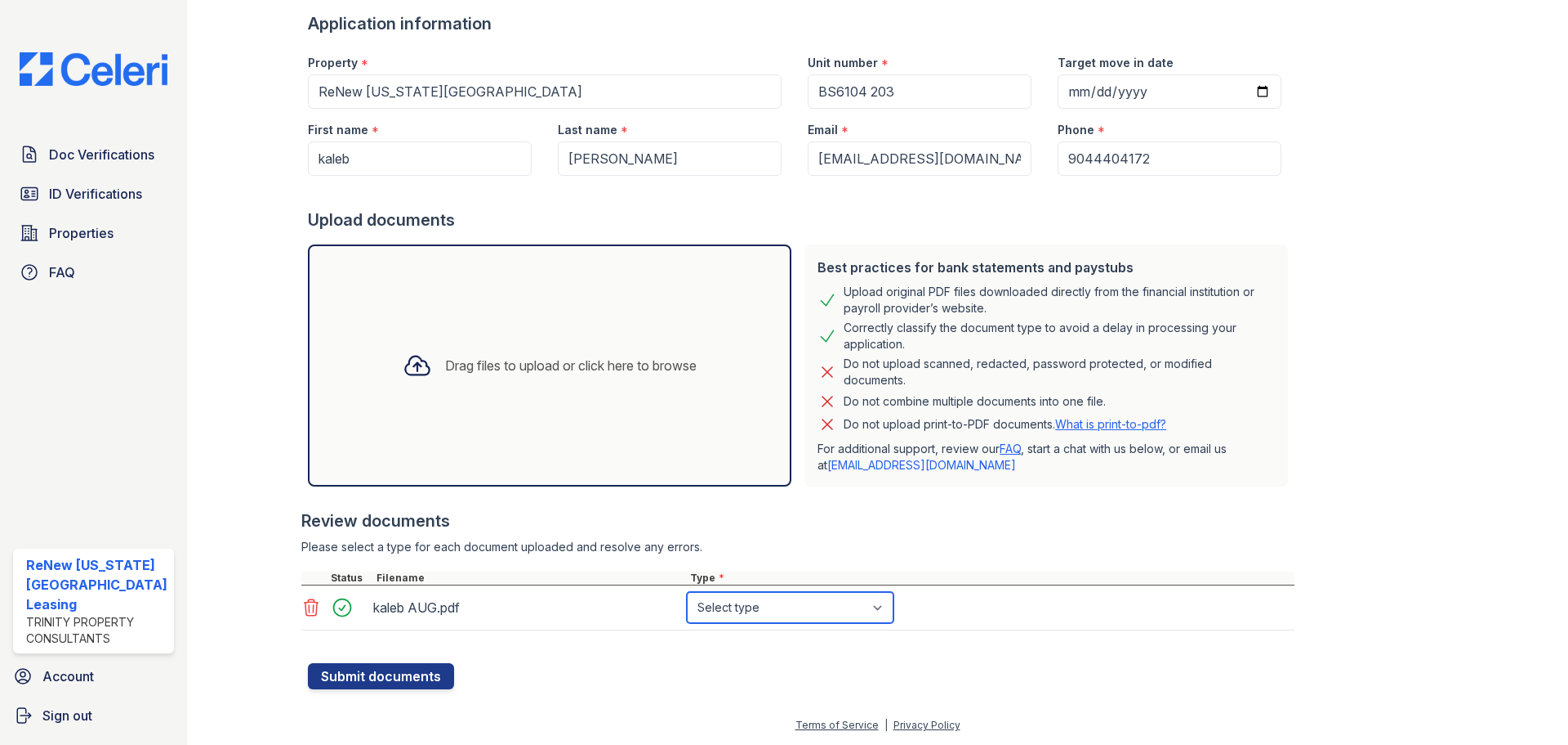
click at [818, 602] on select "Select type Paystub Bank Statement Offer Letter Tax Documents Benefit Award Let…" at bounding box center [791, 607] width 207 height 31
click at [607, 512] on div "Review documents" at bounding box center [798, 520] width 993 height 23
click at [403, 360] on icon at bounding box center [417, 365] width 29 height 29
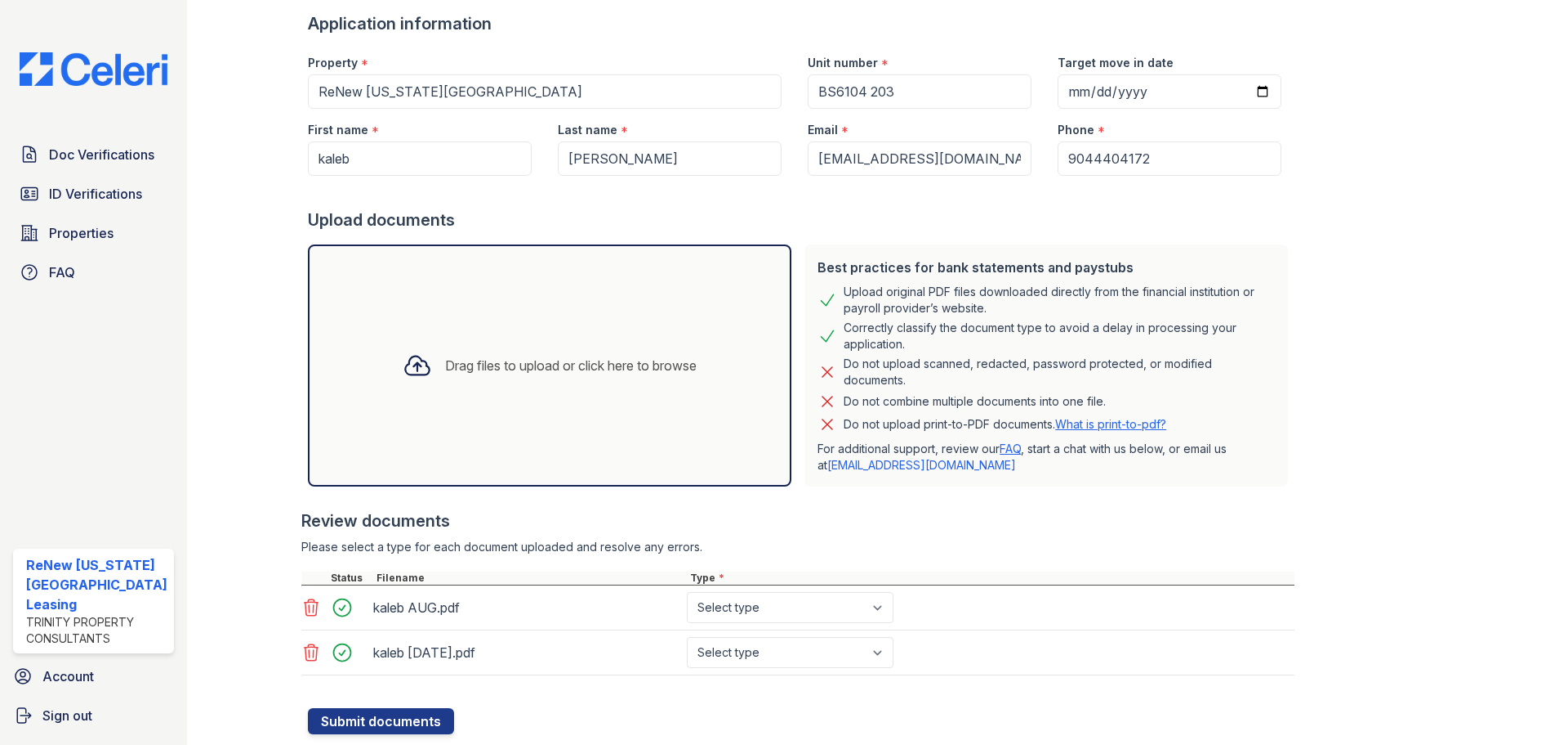
scroll to position [154, 0]
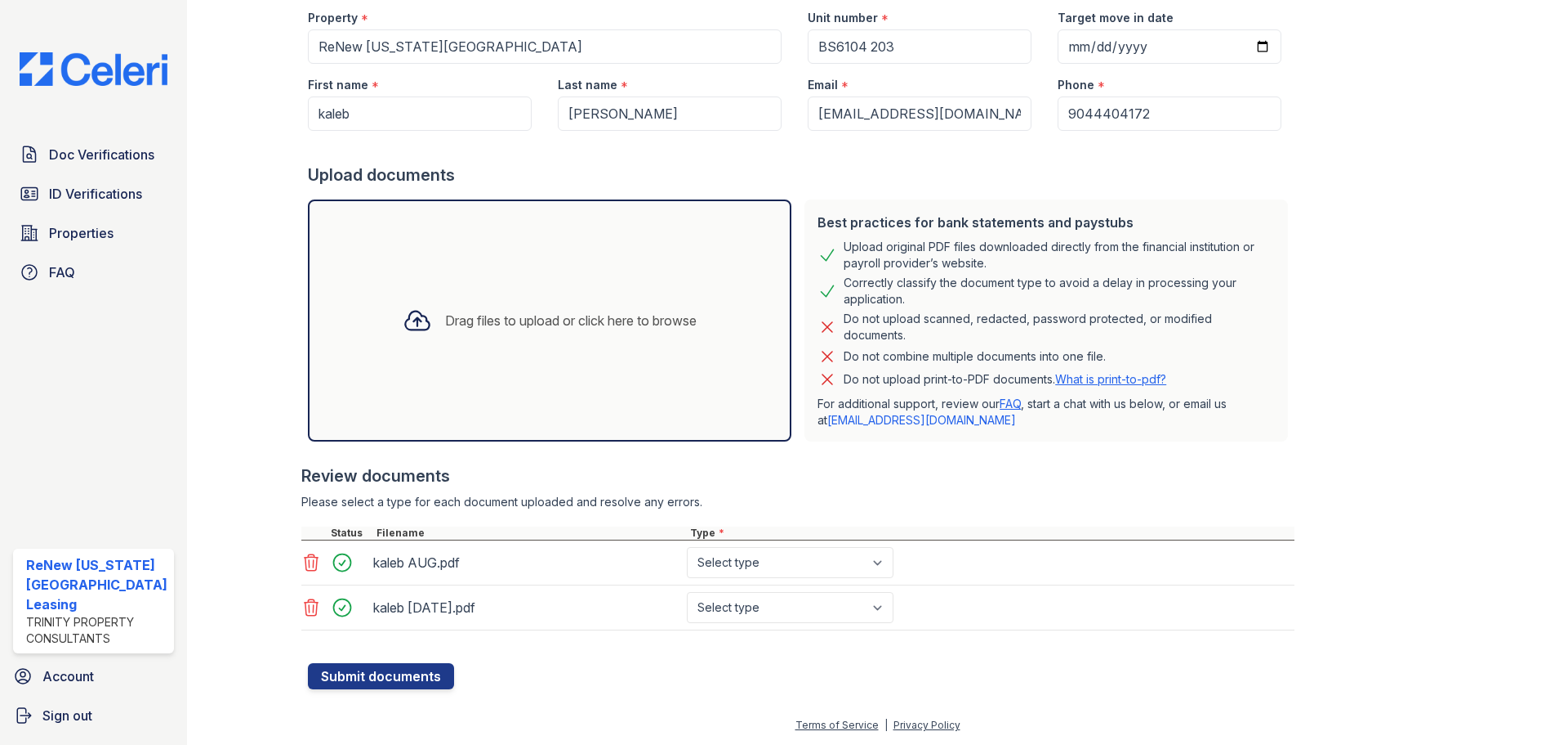
click at [420, 306] on div at bounding box center [417, 319] width 42 height 42
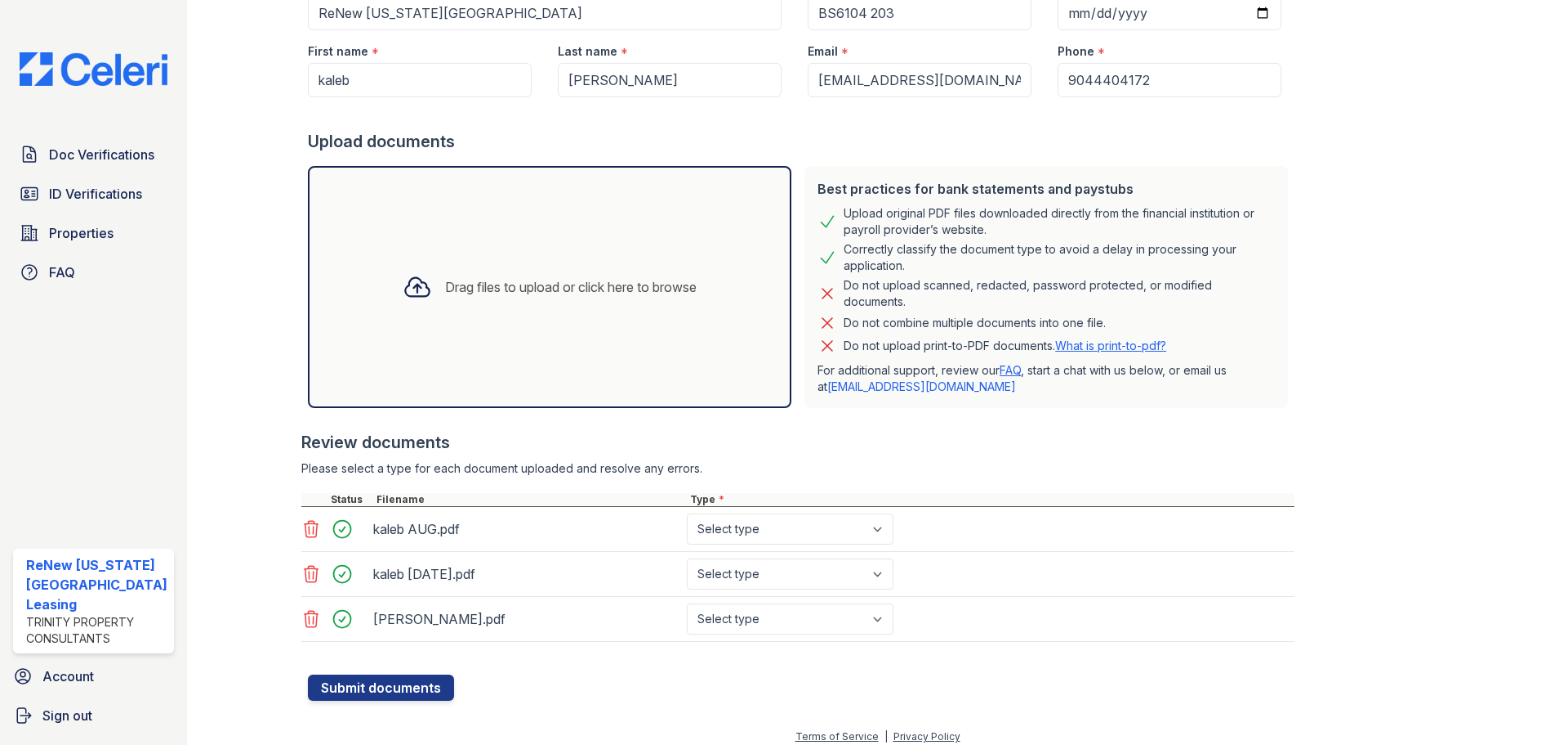
scroll to position [198, 0]
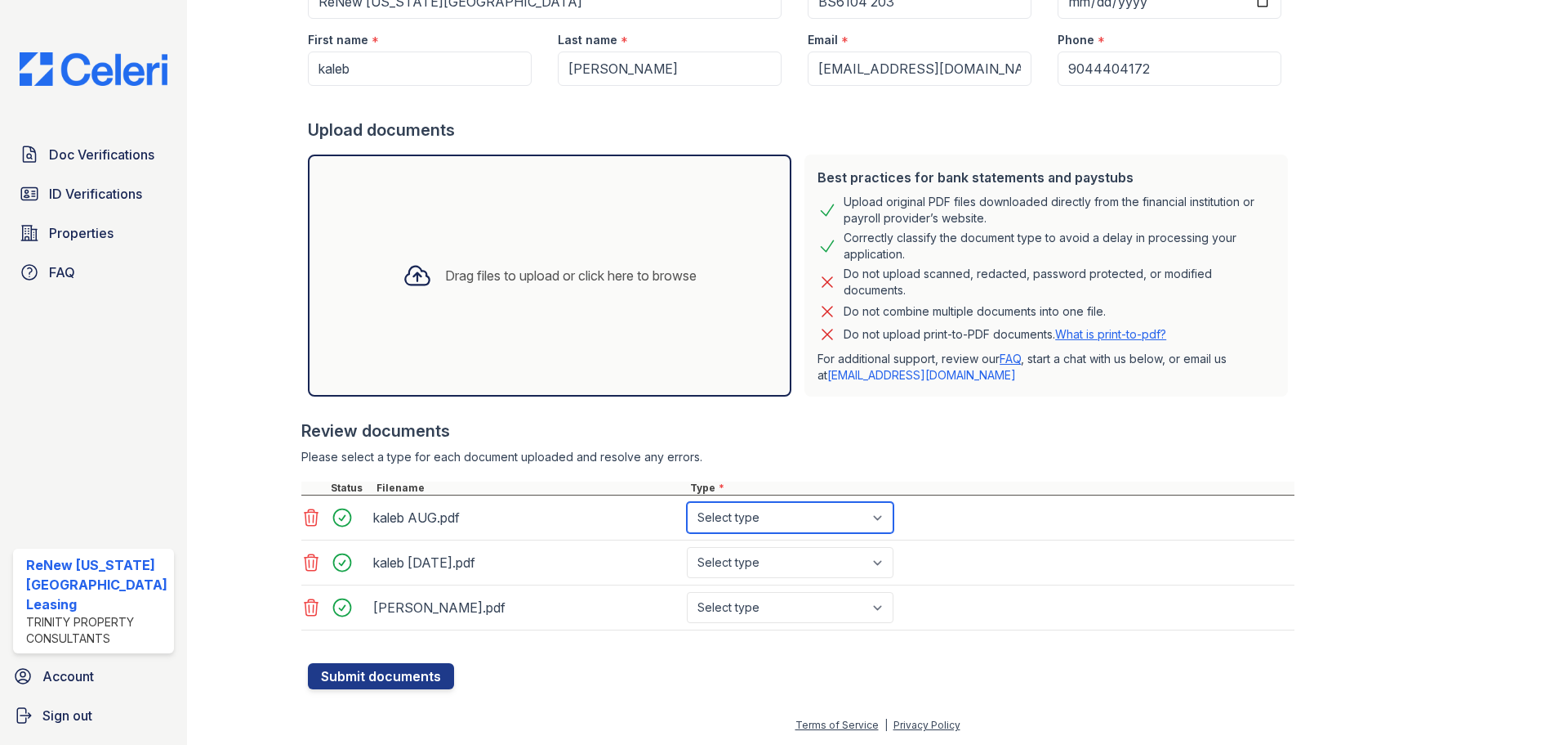
click at [799, 518] on select "Select type Paystub Bank Statement Offer Letter Tax Documents Benefit Award Let…" at bounding box center [791, 517] width 207 height 31
select select "bank_statement"
click at [687, 502] on select "Select type Paystub Bank Statement Offer Letter Tax Documents Benefit Award Let…" at bounding box center [791, 517] width 207 height 31
click at [807, 563] on select "Select type Paystub Bank Statement Offer Letter Tax Documents Benefit Award Let…" at bounding box center [791, 562] width 207 height 31
select select "bank_statement"
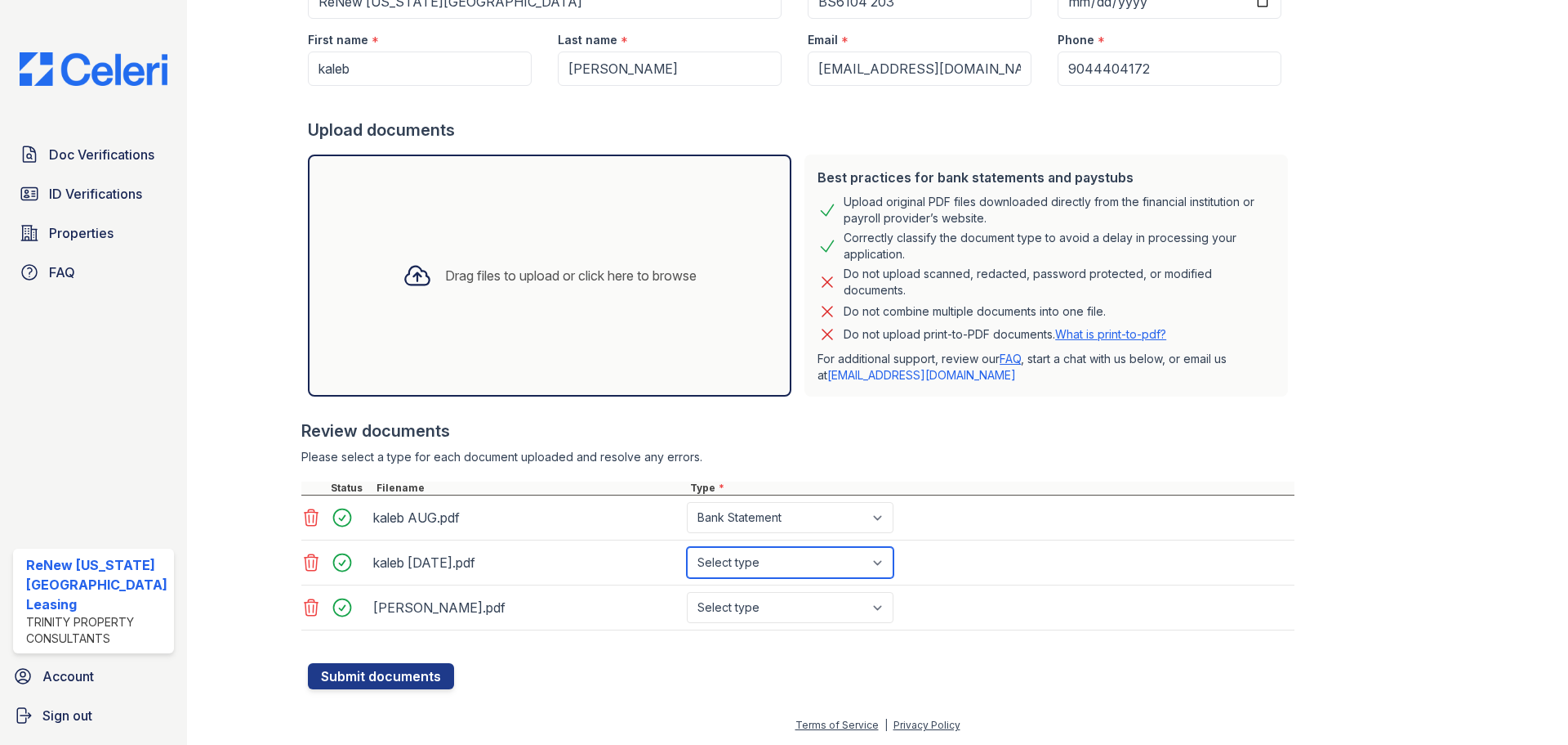
click at [687, 547] on select "Select type Paystub Bank Statement Offer Letter Tax Documents Benefit Award Let…" at bounding box center [791, 562] width 207 height 31
click at [788, 606] on select "Select type Paystub Bank Statement Offer Letter Tax Documents Benefit Award Let…" at bounding box center [791, 607] width 207 height 31
select select "bank_statement"
click at [687, 592] on select "Select type Paystub Bank Statement Offer Letter Tax Documents Benefit Award Let…" at bounding box center [791, 607] width 207 height 31
click at [811, 510] on select "Select type Paystub Bank Statement Offer Letter Tax Documents Benefit Award Let…" at bounding box center [791, 517] width 207 height 31
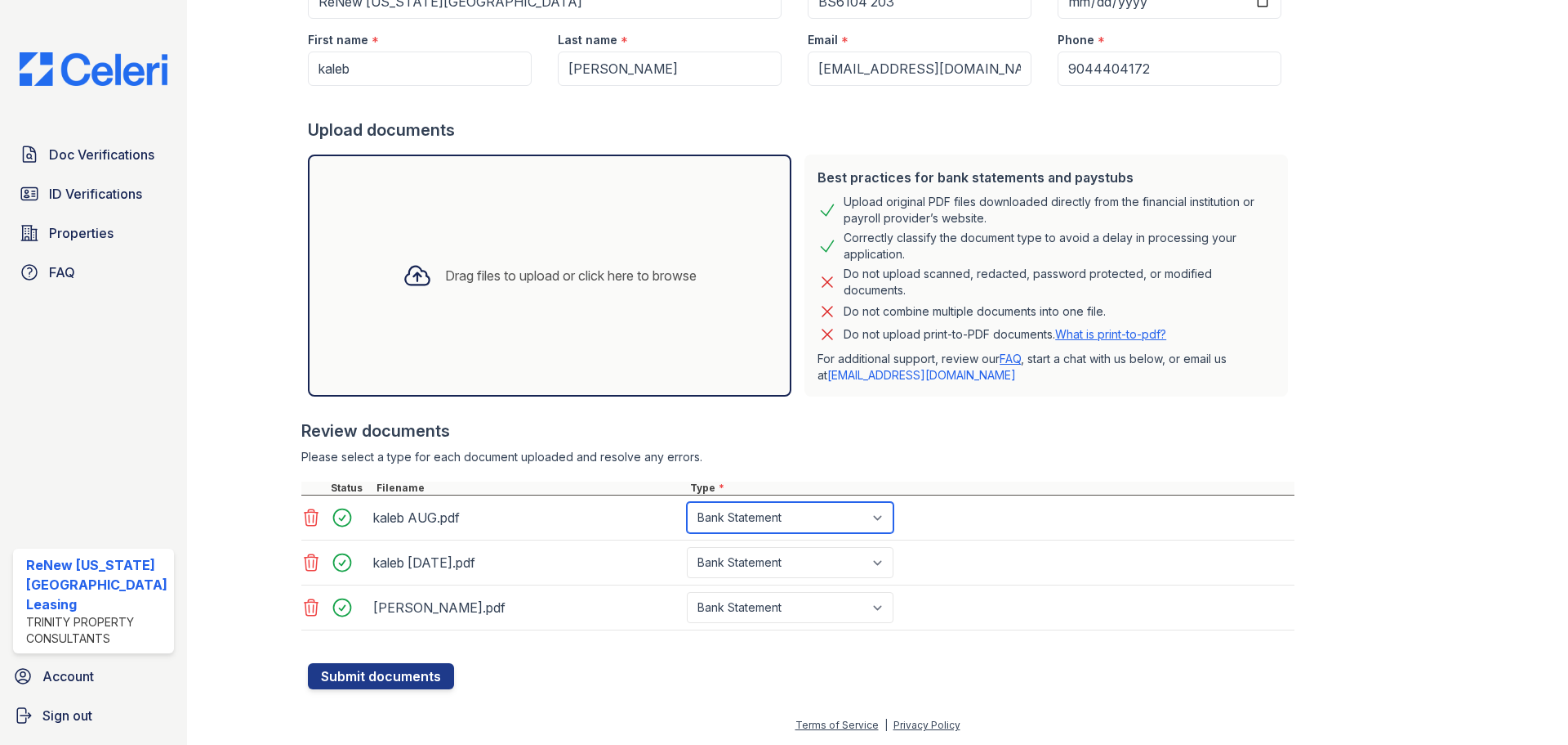
select select "paystub"
click at [687, 502] on select "Select type Paystub Bank Statement Offer Letter Tax Documents Benefit Award Let…" at bounding box center [791, 517] width 207 height 31
click at [770, 569] on select "Select type Paystub Bank Statement Offer Letter Tax Documents Benefit Award Let…" at bounding box center [791, 562] width 207 height 31
select select "paystub"
click at [687, 547] on select "Select type Paystub Bank Statement Offer Letter Tax Documents Benefit Award Let…" at bounding box center [791, 562] width 207 height 31
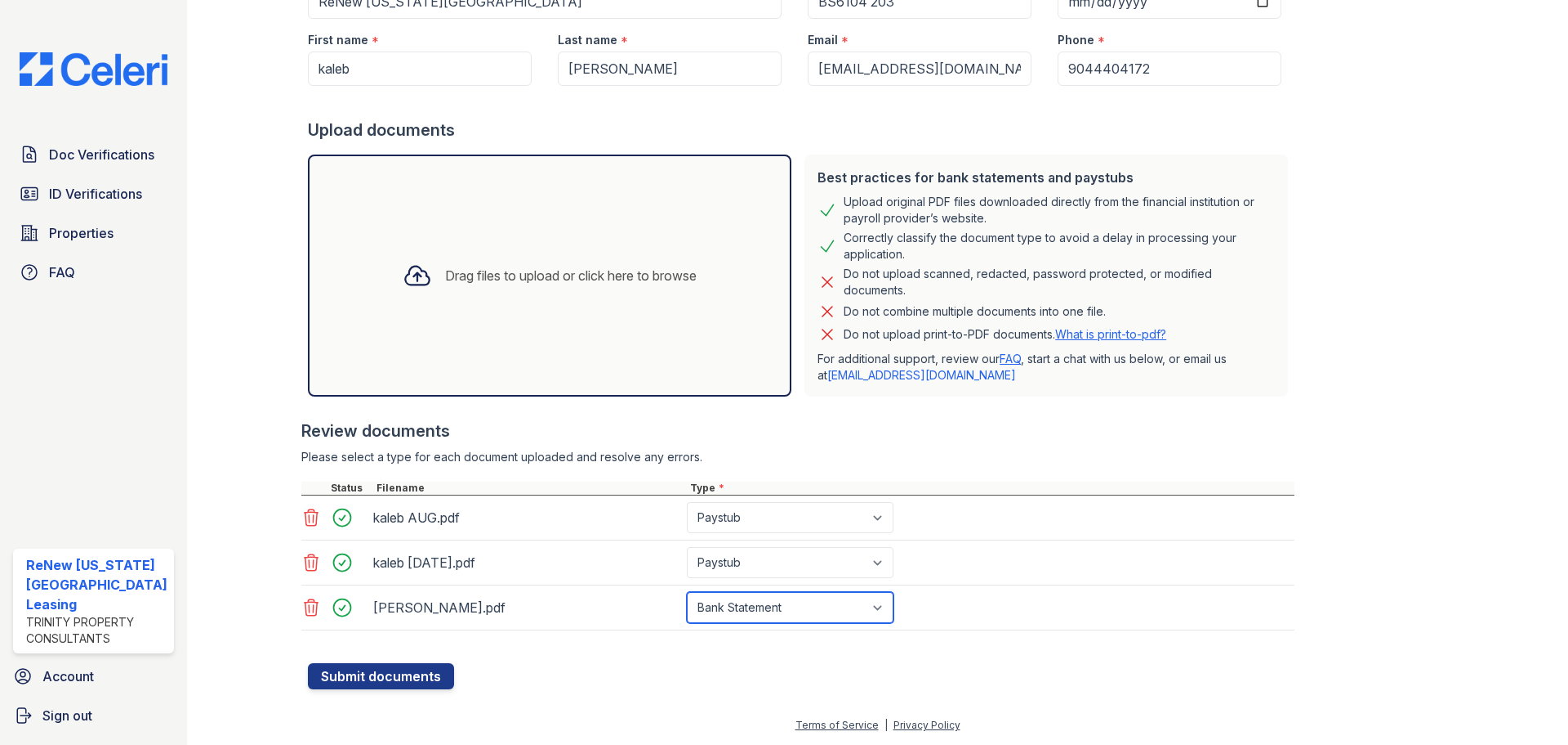
click at [756, 604] on select "Select type Paystub Bank Statement Offer Letter Tax Documents Benefit Award Let…" at bounding box center [791, 607] width 207 height 31
select select "paystub"
click at [687, 592] on select "Select type Paystub Bank Statement Offer Letter Tax Documents Benefit Award Let…" at bounding box center [791, 607] width 207 height 31
click at [419, 663] on button "Submit documents" at bounding box center [381, 676] width 146 height 26
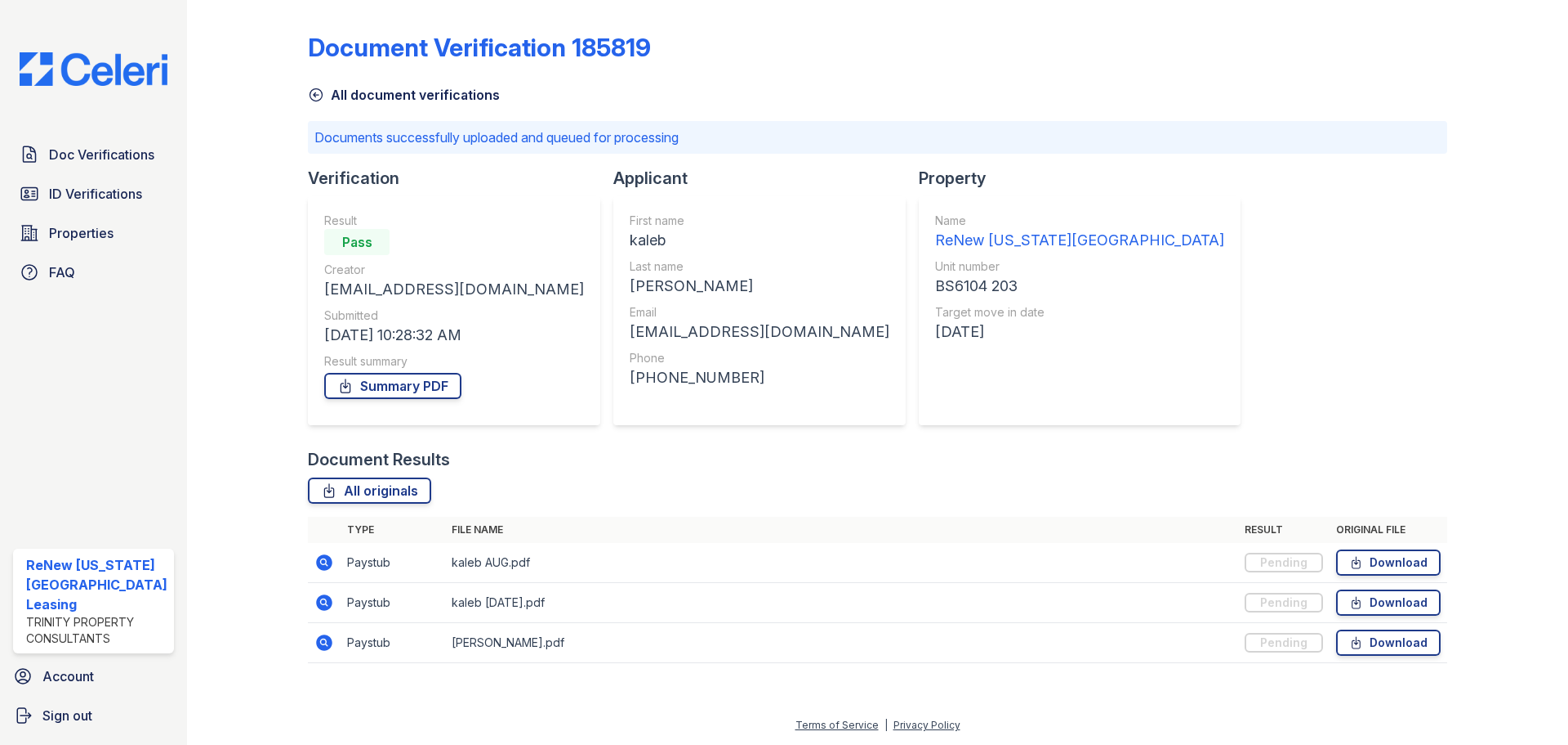
click at [318, 93] on icon at bounding box center [315, 94] width 16 height 16
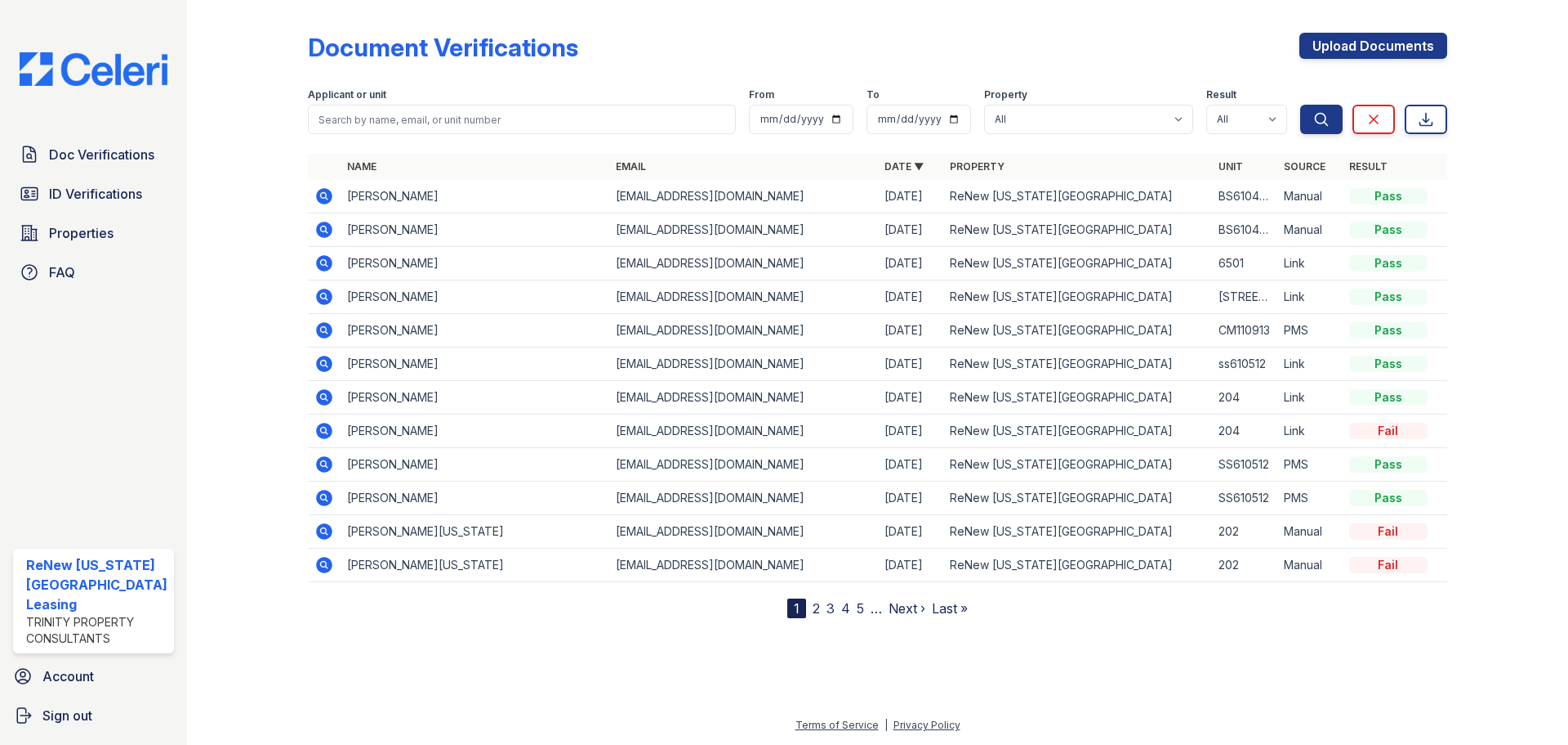
click at [315, 232] on icon at bounding box center [324, 229] width 20 height 20
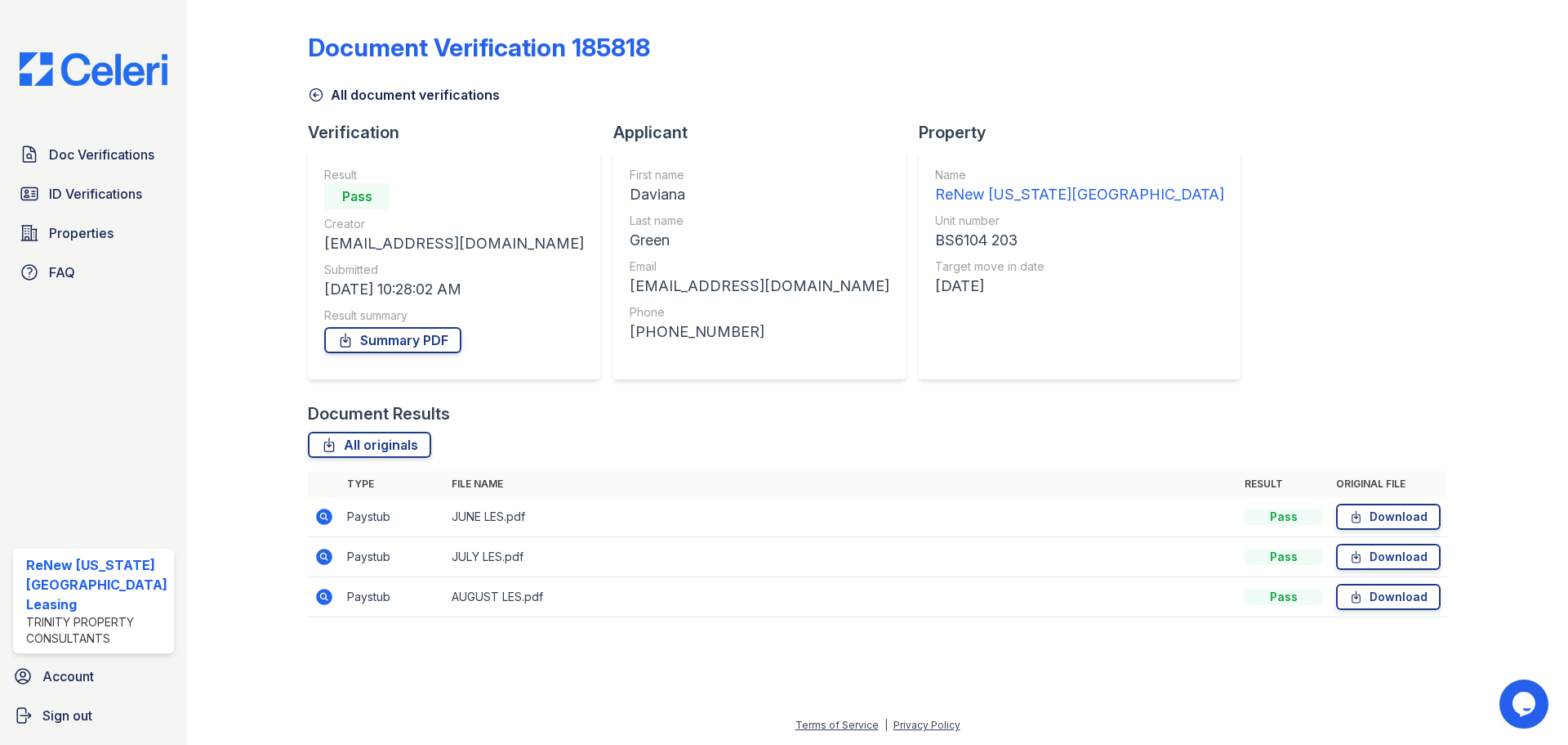
click at [326, 515] on icon at bounding box center [324, 516] width 16 height 16
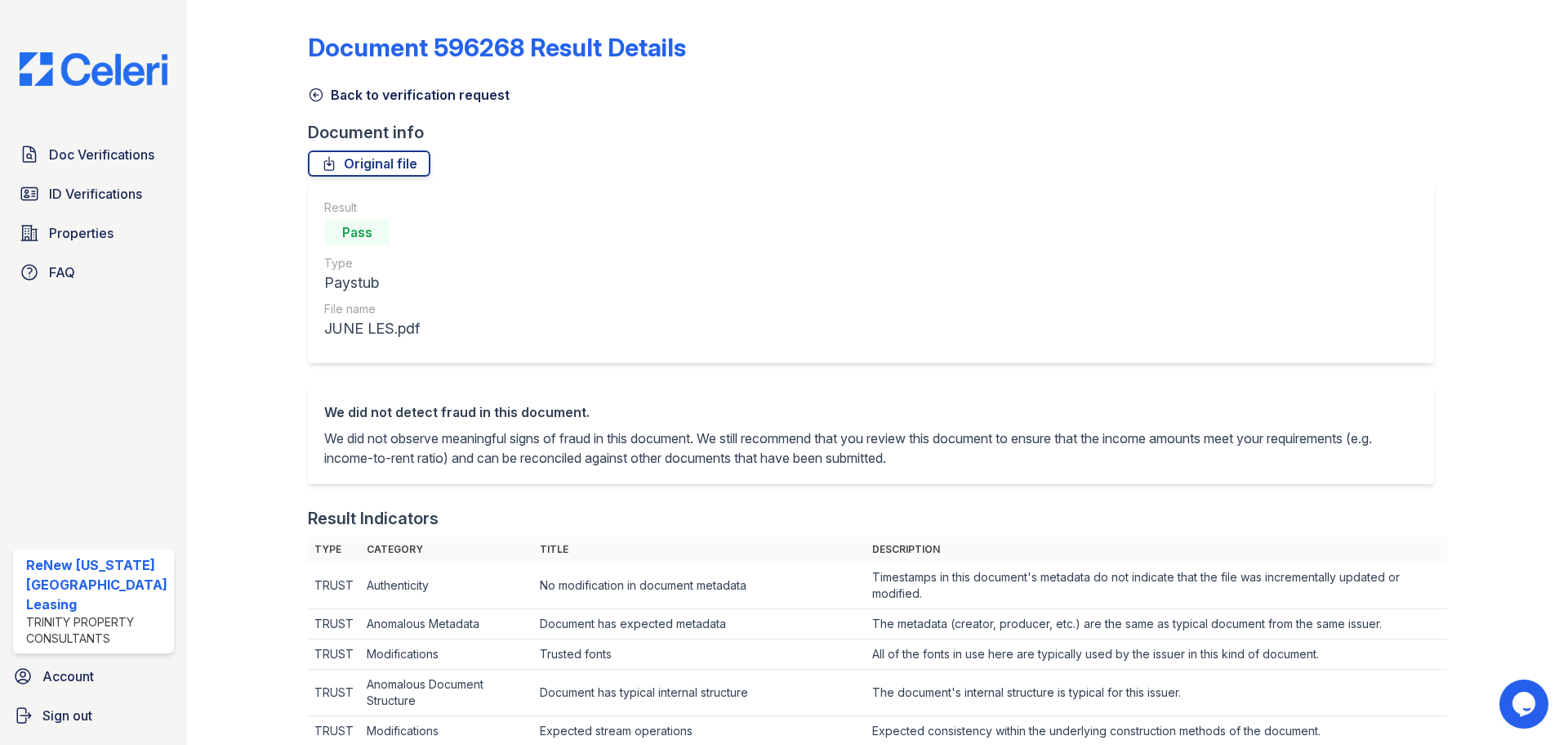
click at [314, 95] on icon at bounding box center [315, 94] width 16 height 16
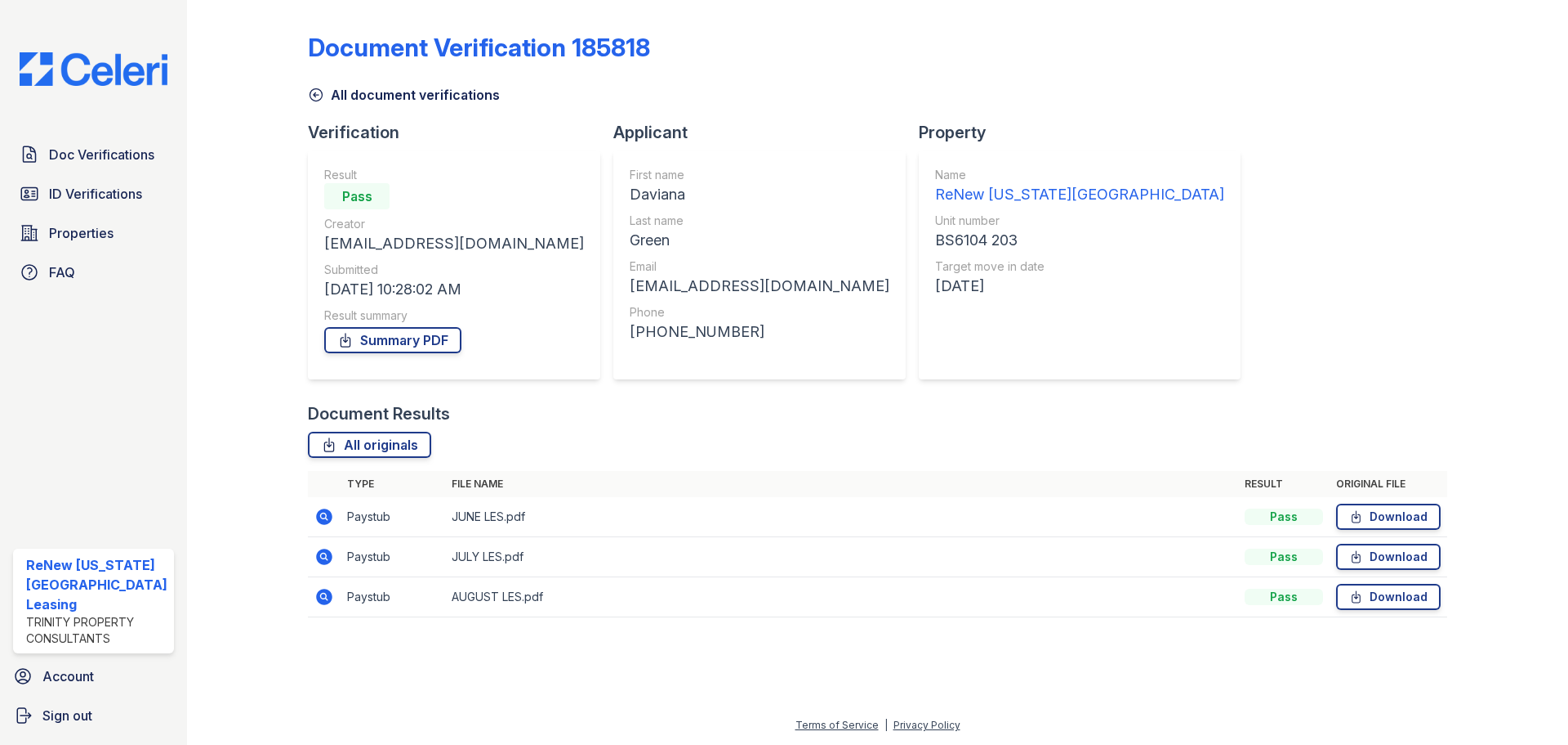
click at [327, 553] on icon at bounding box center [324, 556] width 16 height 16
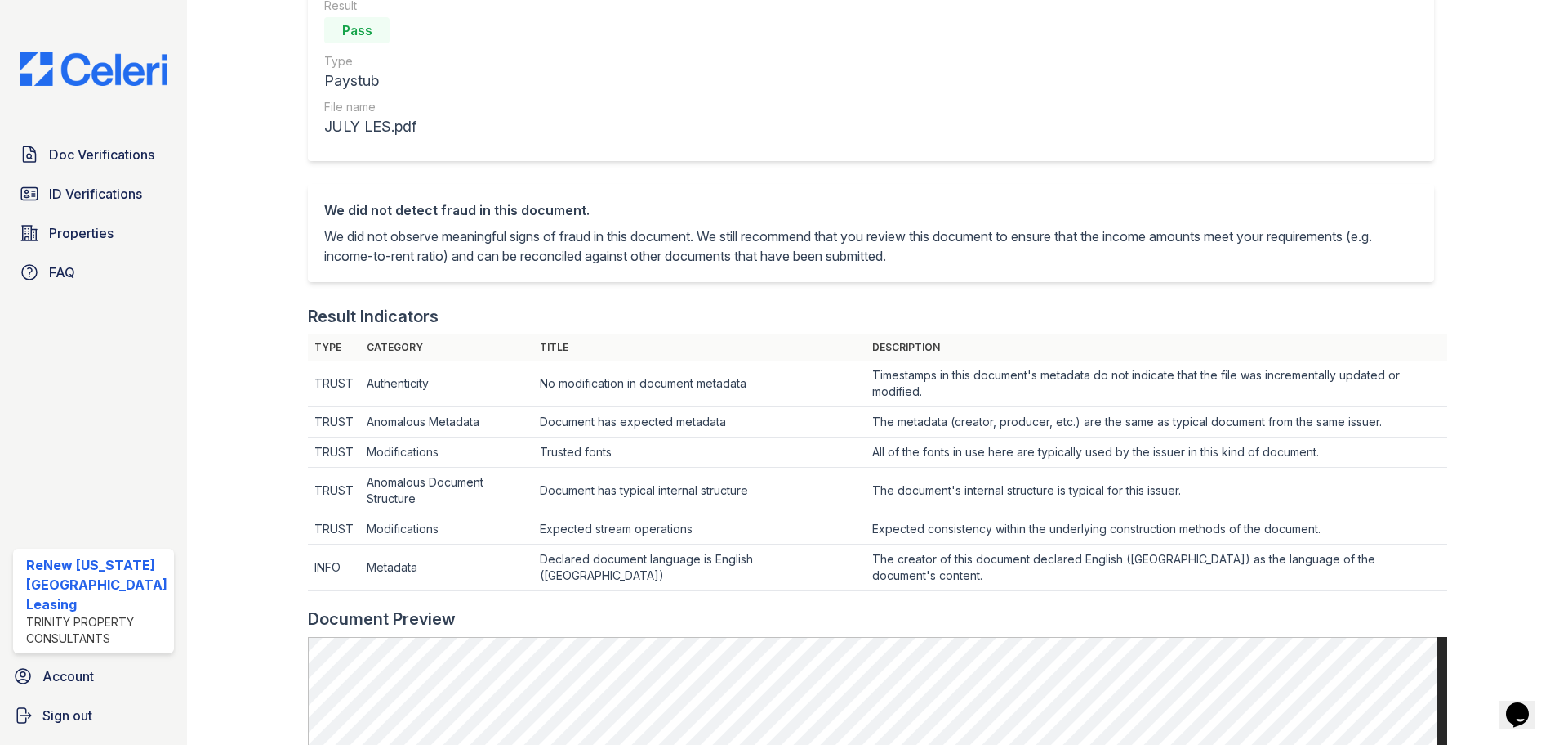
scroll to position [82, 0]
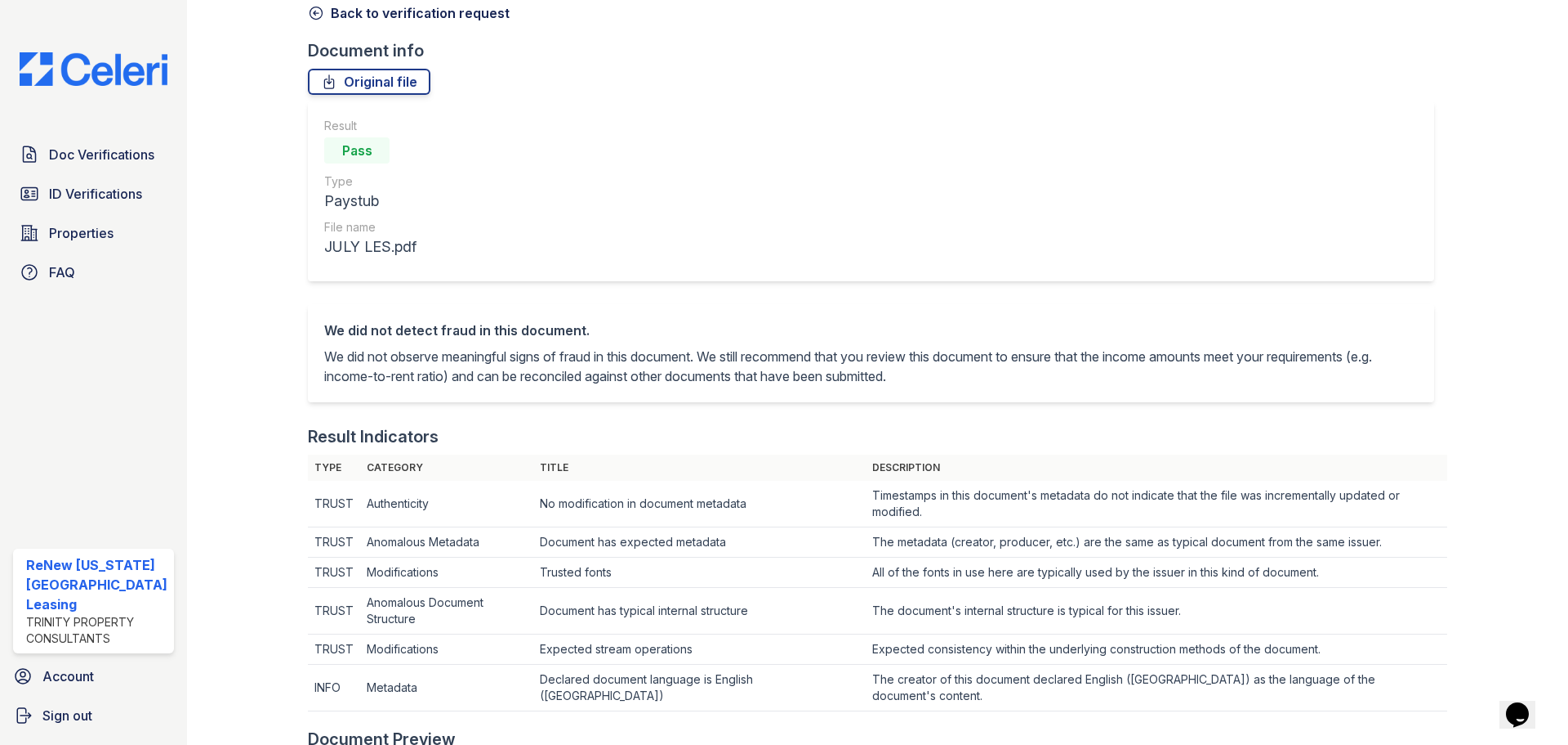
click at [321, 9] on icon at bounding box center [315, 12] width 16 height 16
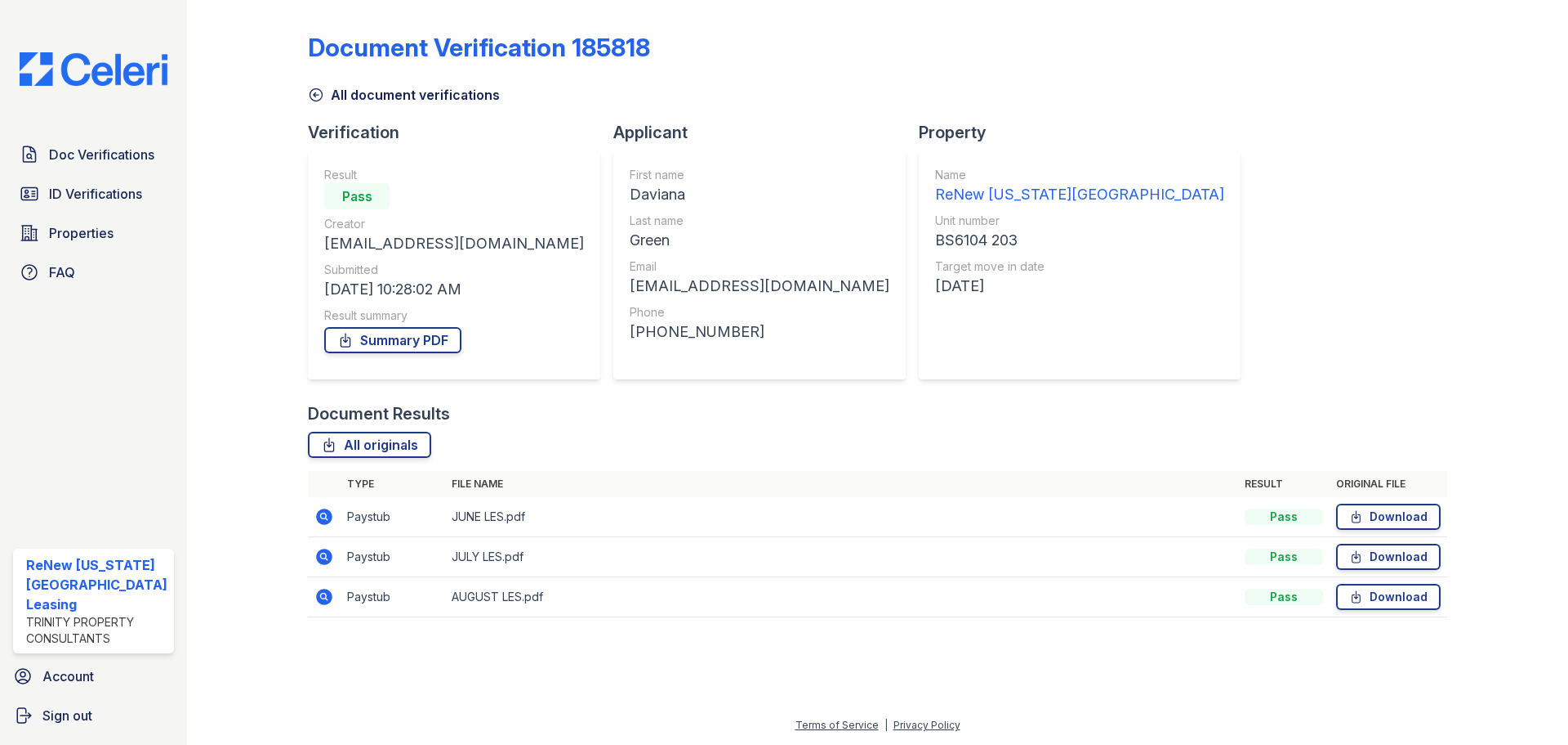
click at [322, 600] on icon at bounding box center [324, 596] width 16 height 16
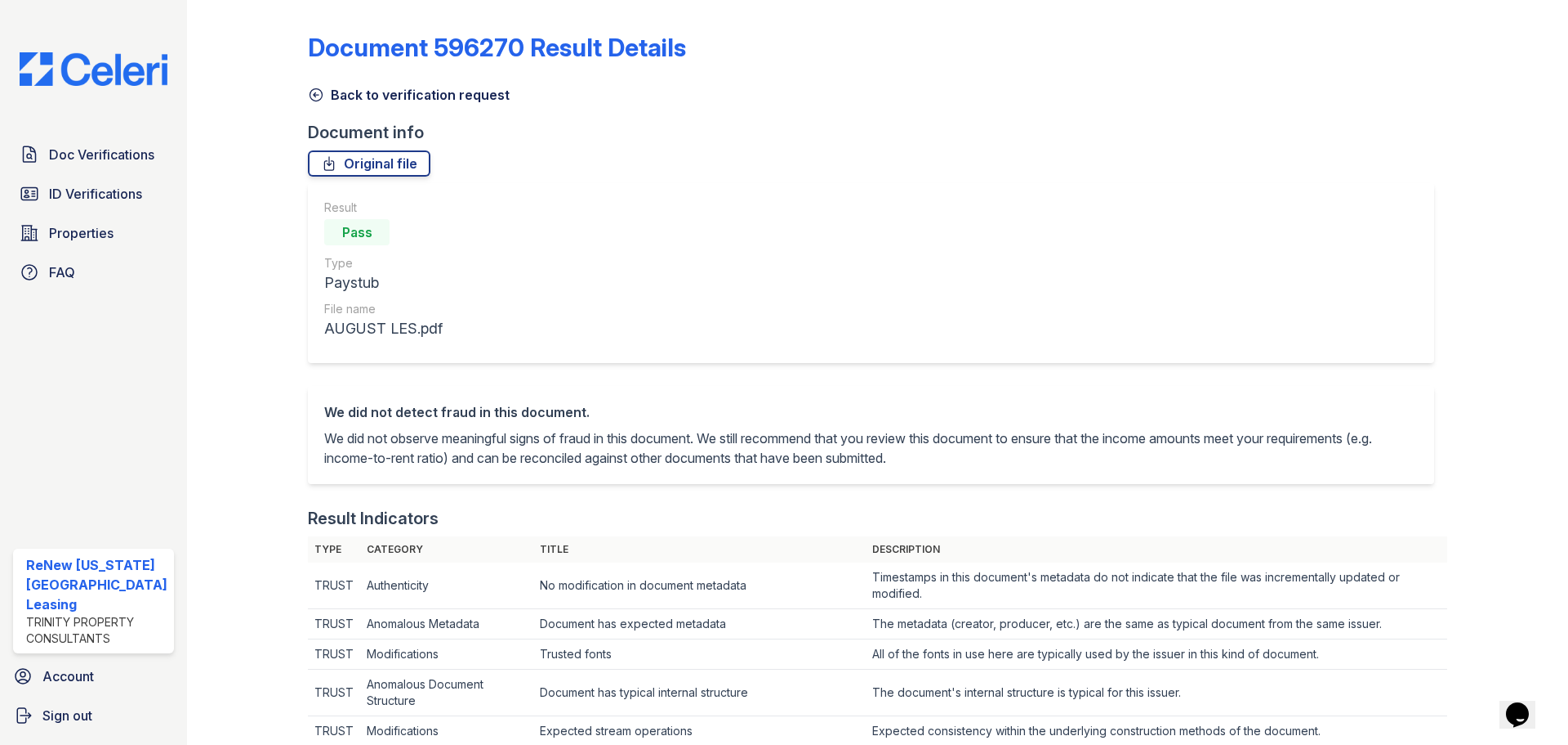
click at [1009, 294] on div "Result Pass Type Paystub File name AUGUST LES.pdf" at bounding box center [871, 272] width 1127 height 179
click at [1010, 368] on div "Result Pass Type Paystub File name AUGUST LES.pdf" at bounding box center [878, 285] width 1140 height 203
click at [314, 96] on icon at bounding box center [315, 94] width 16 height 16
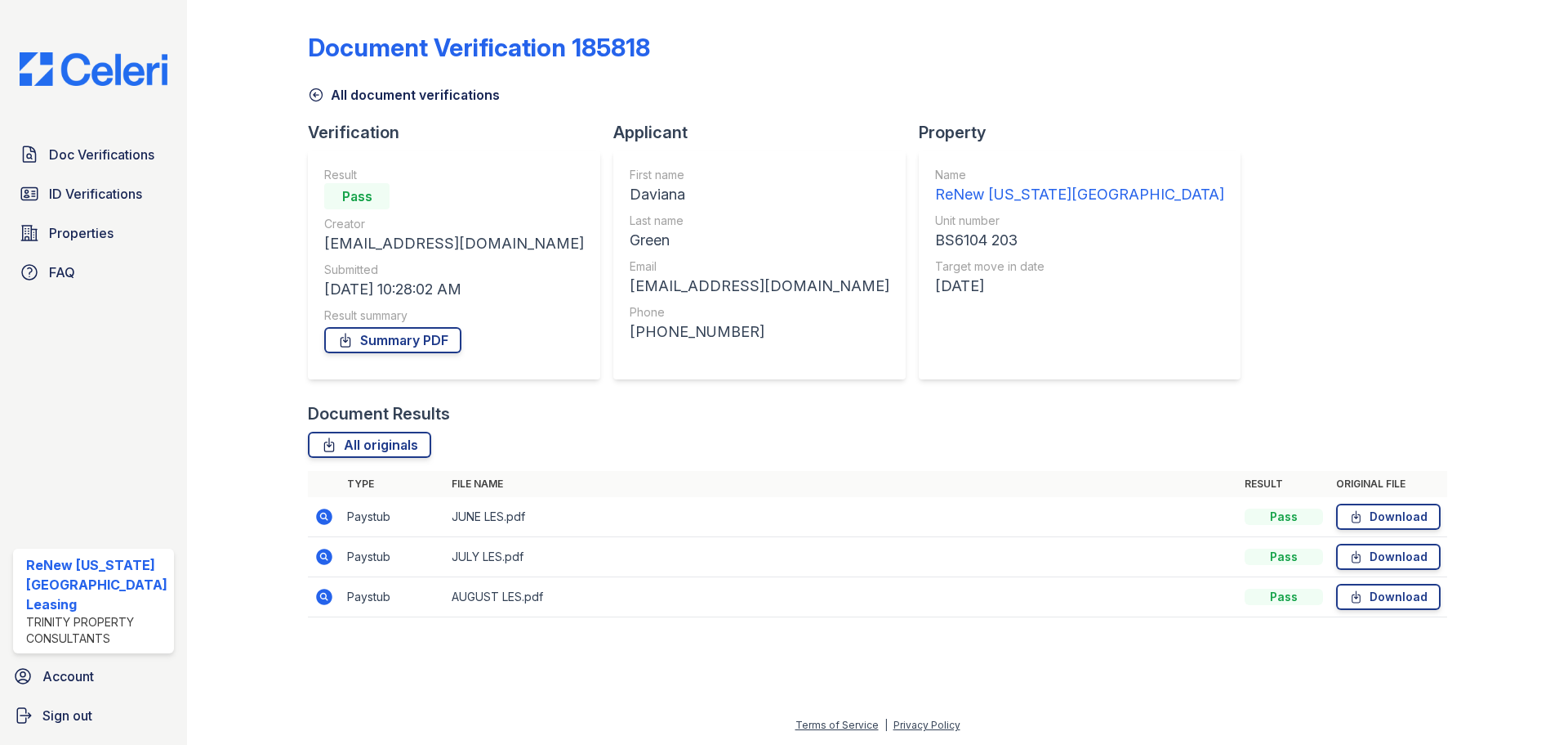
click at [324, 95] on link "All document verifications" at bounding box center [404, 94] width 192 height 20
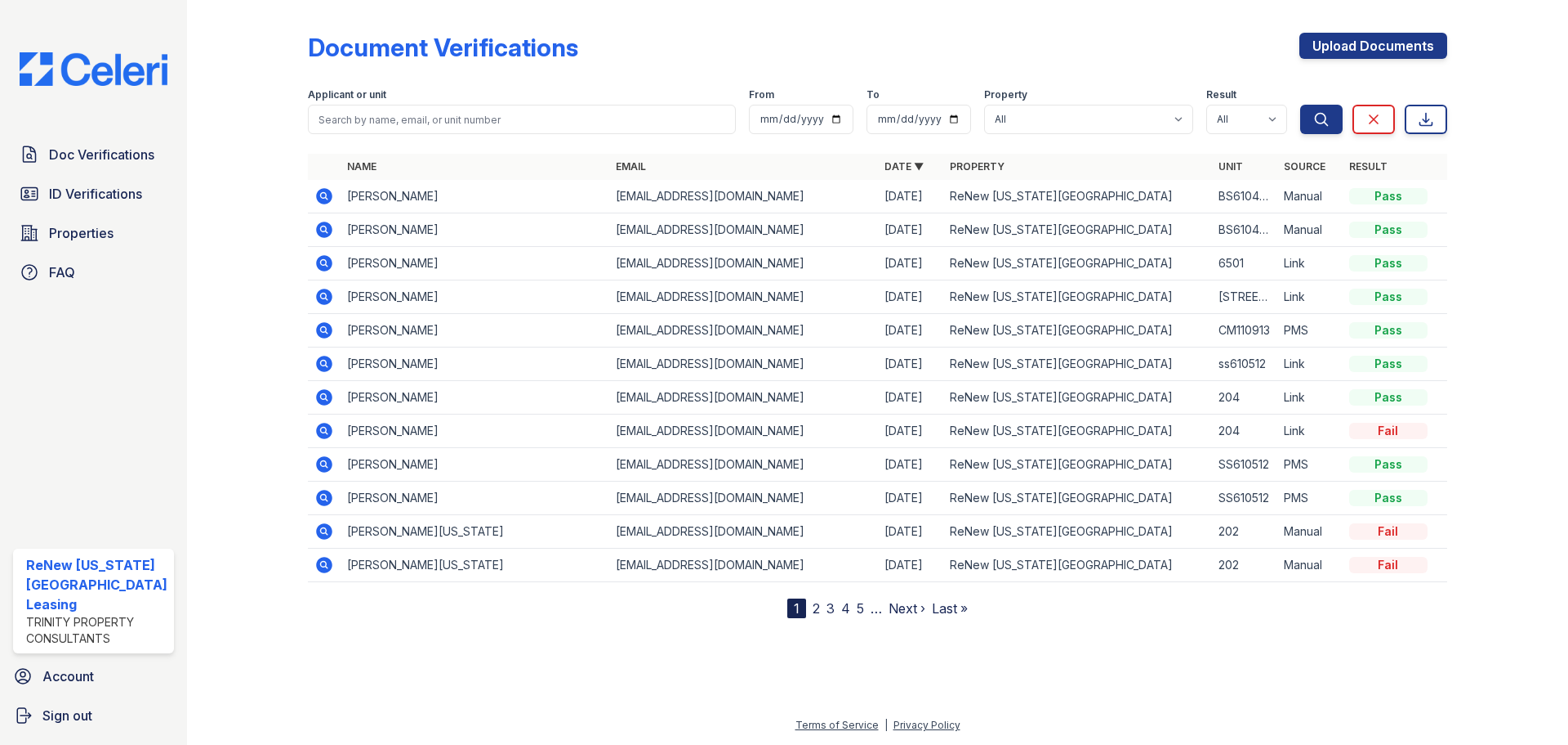
click at [326, 197] on icon at bounding box center [324, 195] width 16 height 16
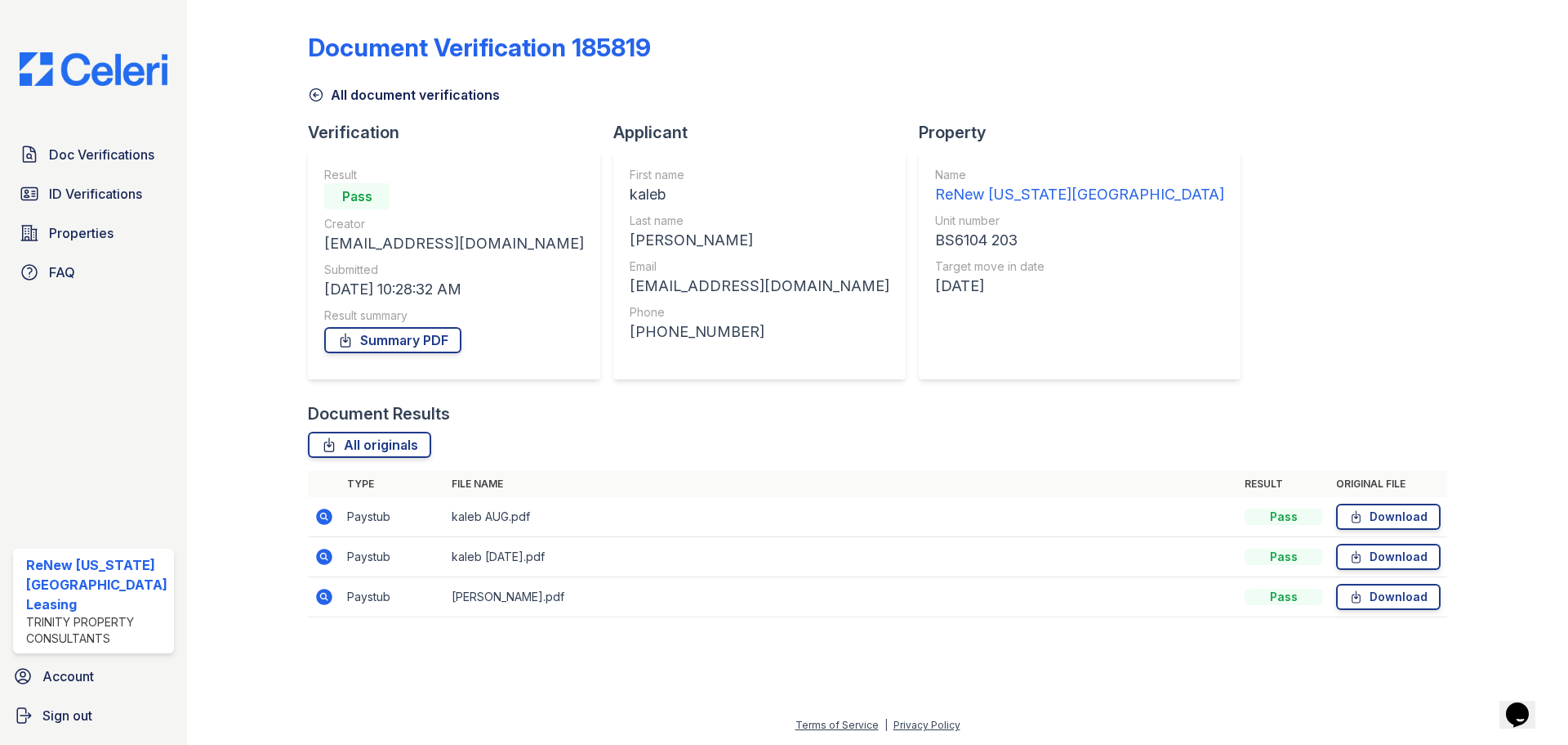
click at [320, 595] on icon at bounding box center [324, 597] width 20 height 20
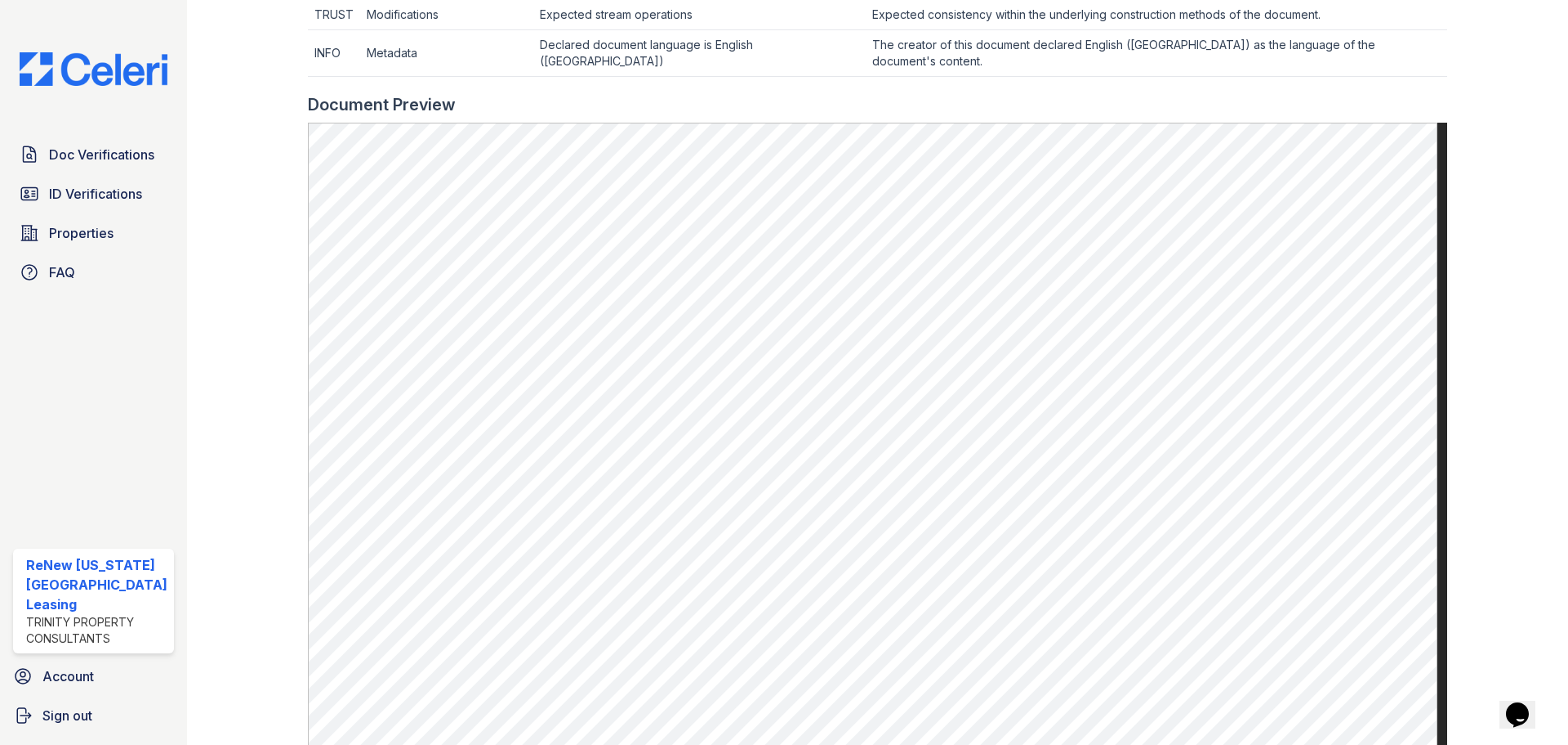
scroll to position [736, 0]
